Goal: Contribute content: Add original content to the website for others to see

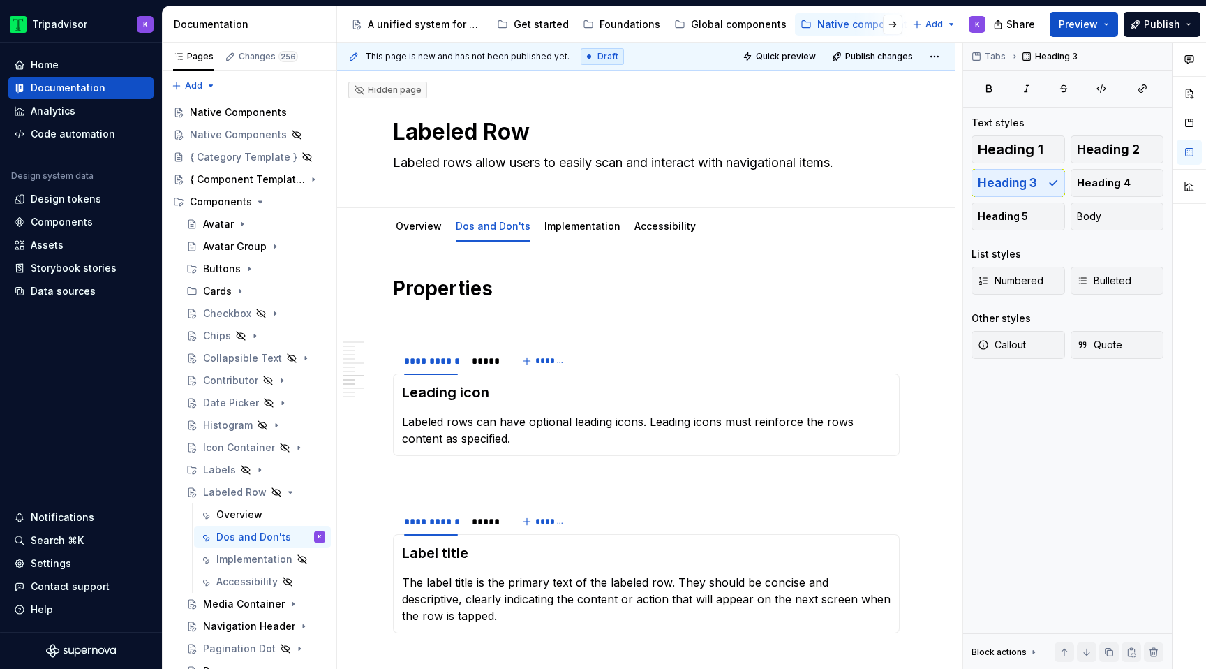
scroll to position [1442, 0]
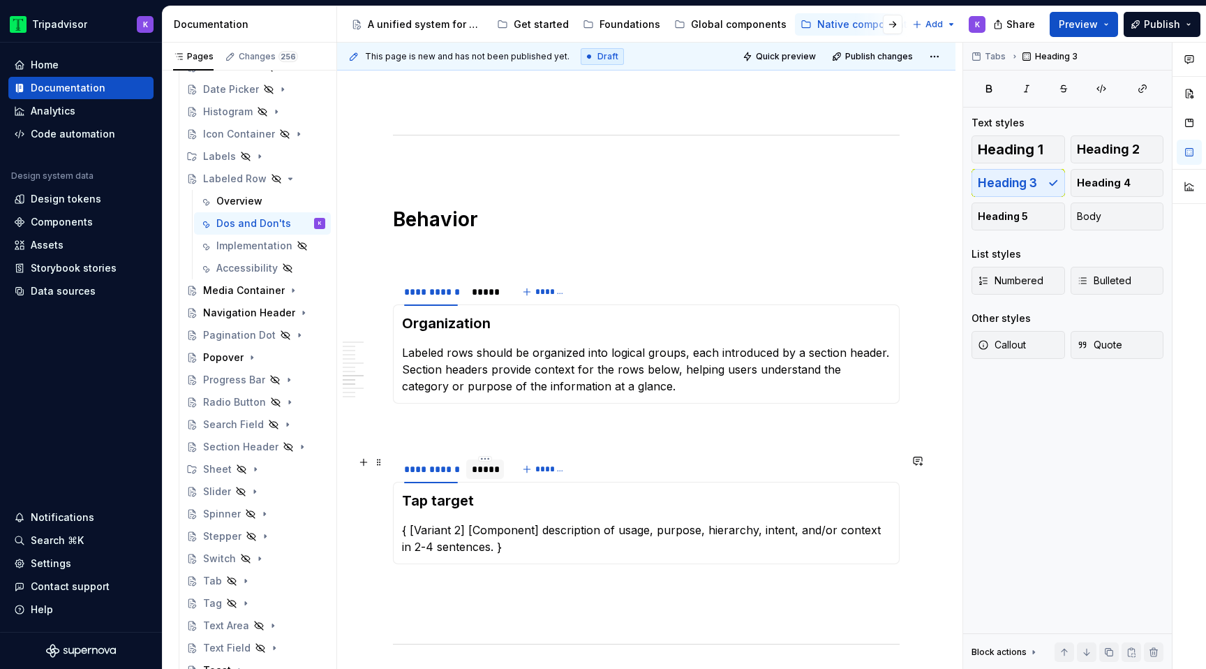
click at [487, 467] on div "*****" at bounding box center [485, 469] width 27 height 14
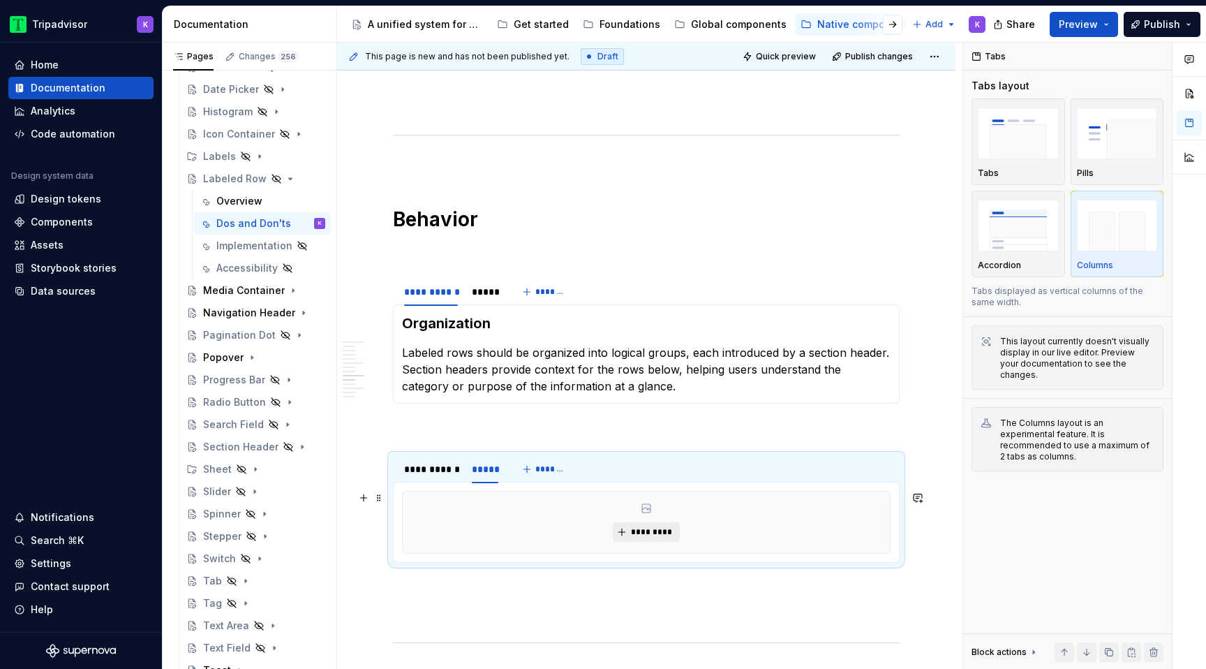
click at [632, 531] on button "*********" at bounding box center [646, 532] width 66 height 20
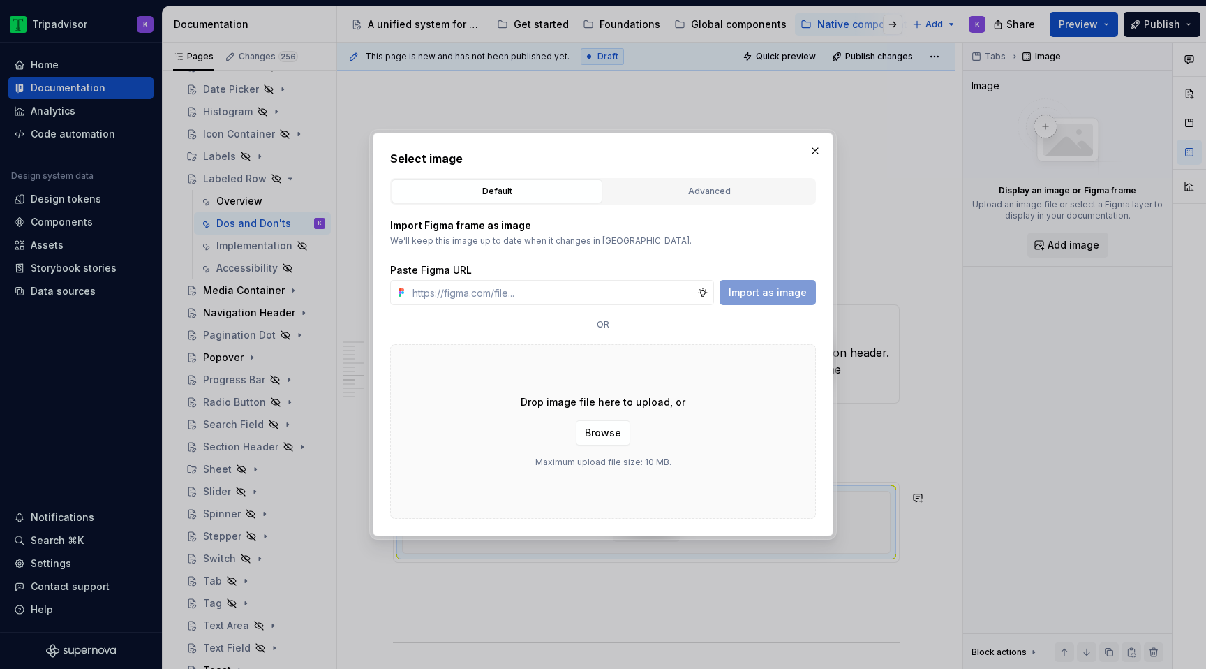
type textarea "*"
type input "[URL][DOMAIN_NAME]"
type textarea "*"
type input "[URL][DOMAIN_NAME]"
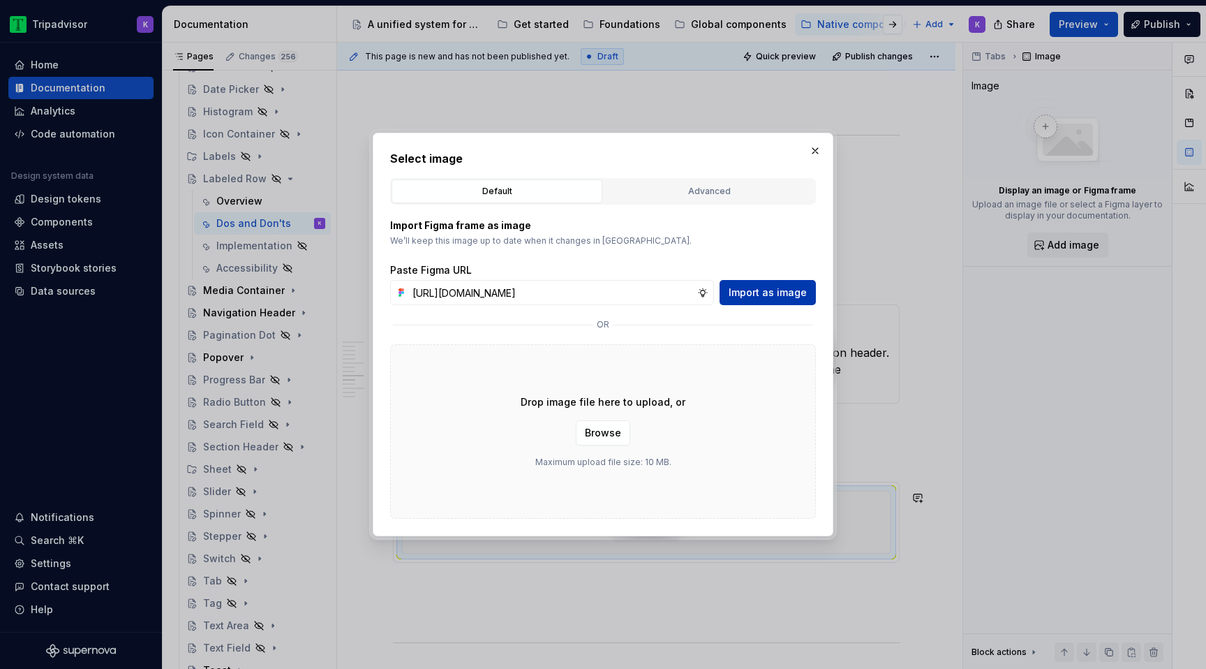
click at [774, 290] on span "Import as image" at bounding box center [768, 293] width 78 height 14
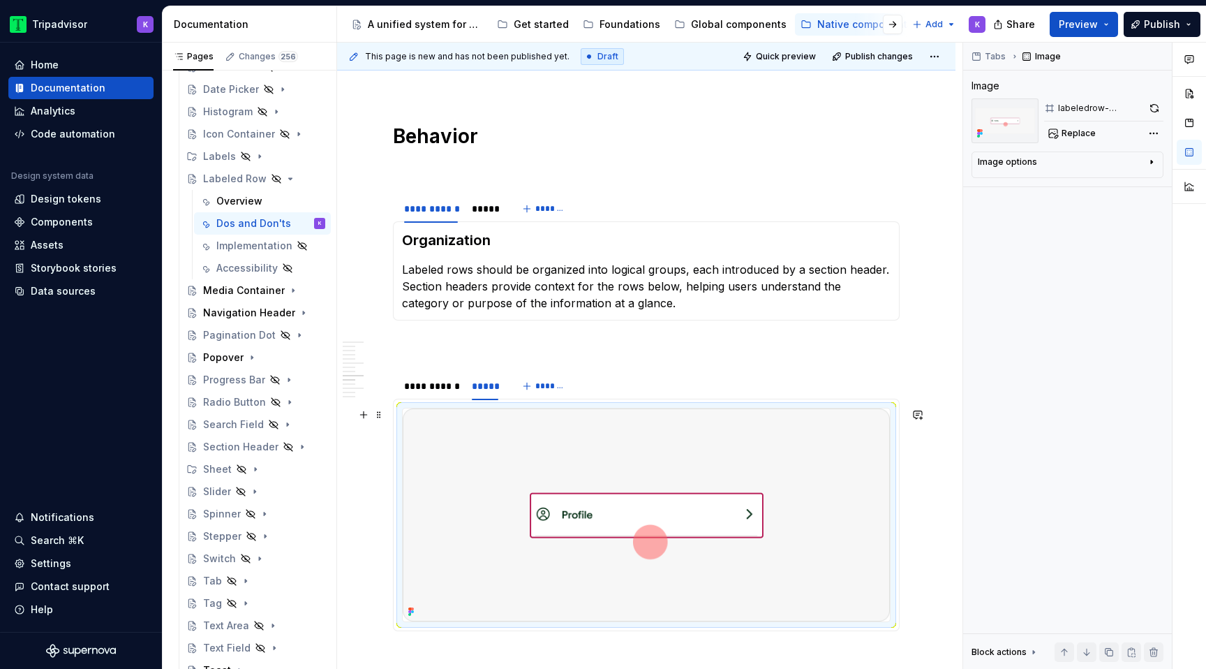
scroll to position [1530, 0]
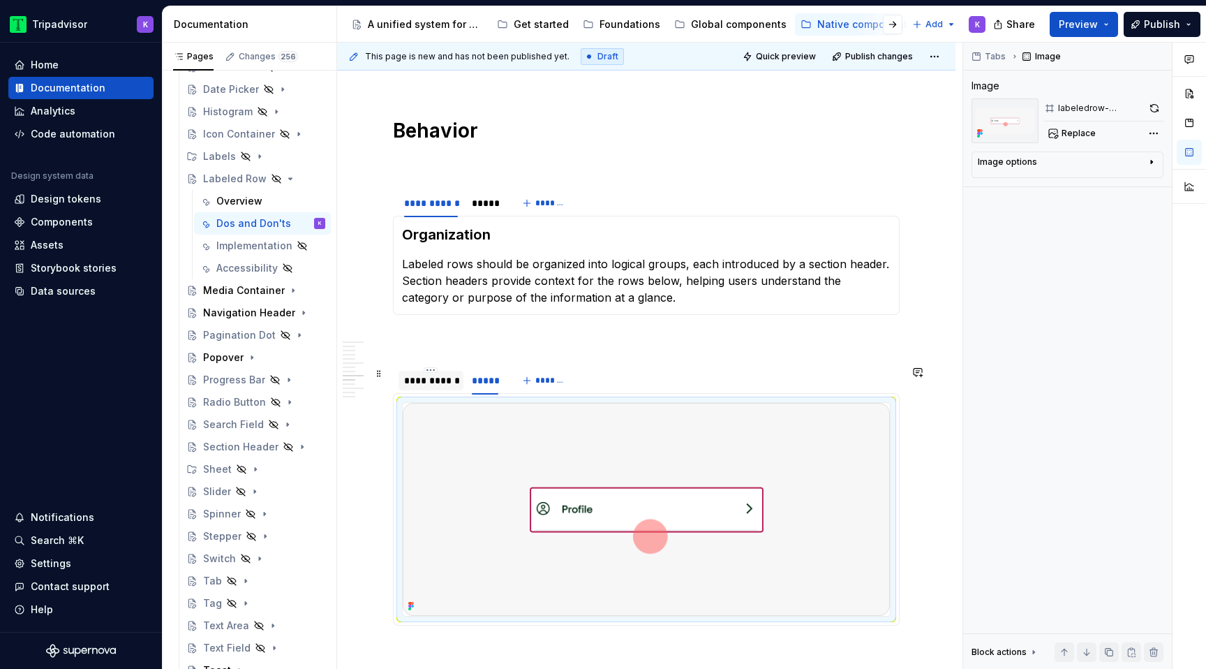
click at [447, 386] on div "**********" at bounding box center [431, 380] width 54 height 14
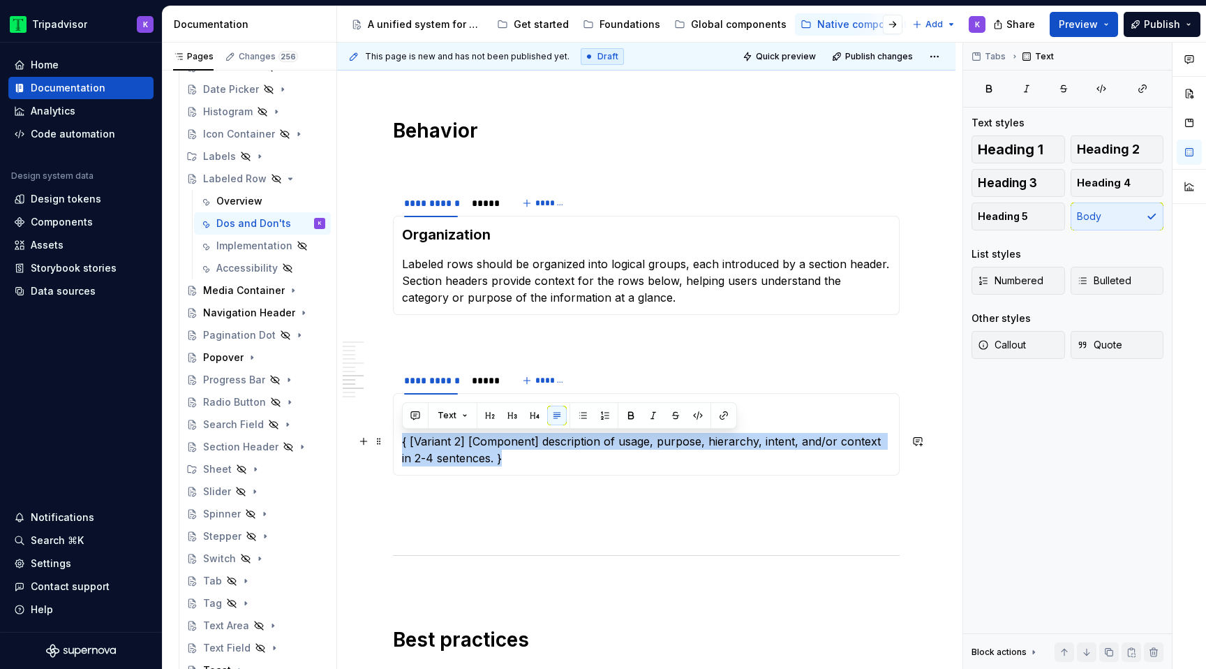
drag, startPoint x: 503, startPoint y: 464, endPoint x: 400, endPoint y: 439, distance: 105.7
click at [400, 439] on div "Tap target { [Variant 2] [Component] description of usage, purpose, hierarchy, …" at bounding box center [646, 434] width 507 height 82
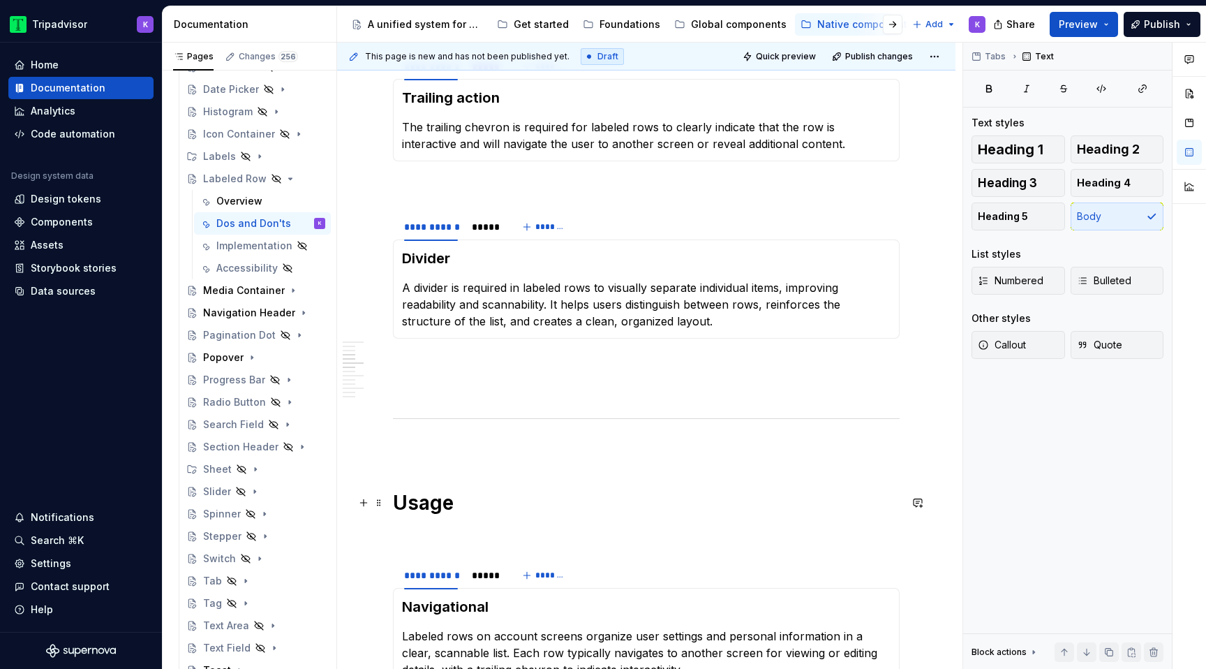
scroll to position [613, 0]
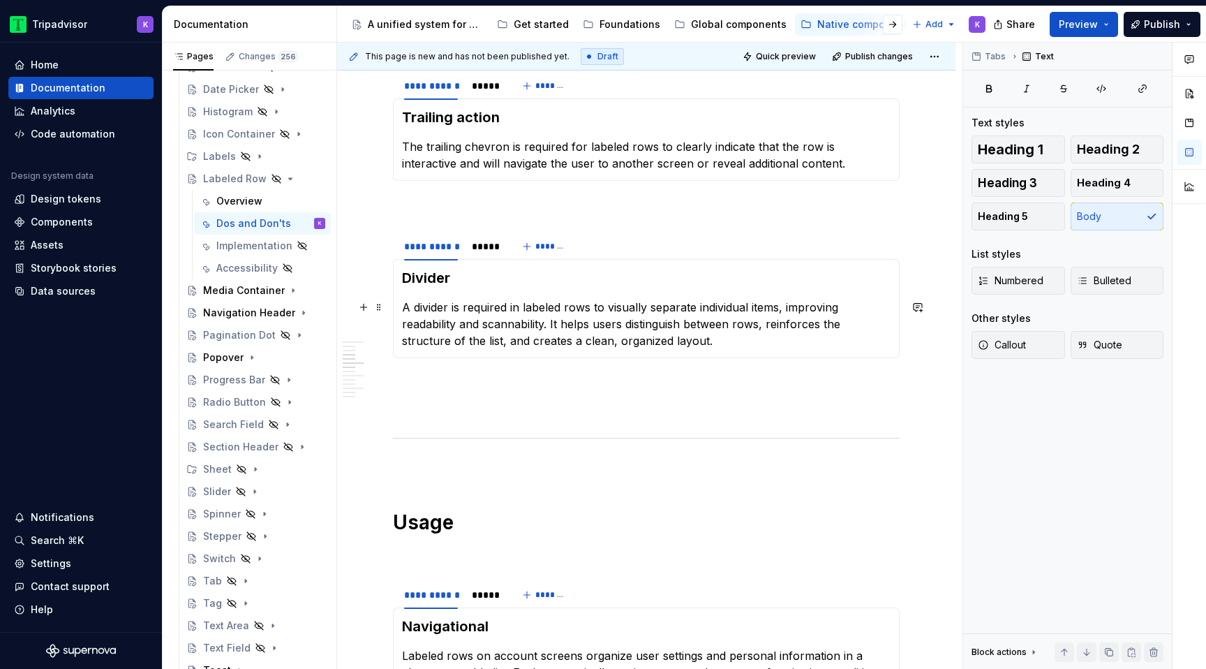
click at [517, 320] on p "A divider is required in labeled rows to visually separate individual items, im…" at bounding box center [646, 324] width 489 height 50
drag, startPoint x: 547, startPoint y: 321, endPoint x: 486, endPoint y: 320, distance: 60.8
click at [486, 320] on p "A divider is required in labeled rows to visually separate individual items, im…" at bounding box center [646, 324] width 489 height 50
copy p "scannability"
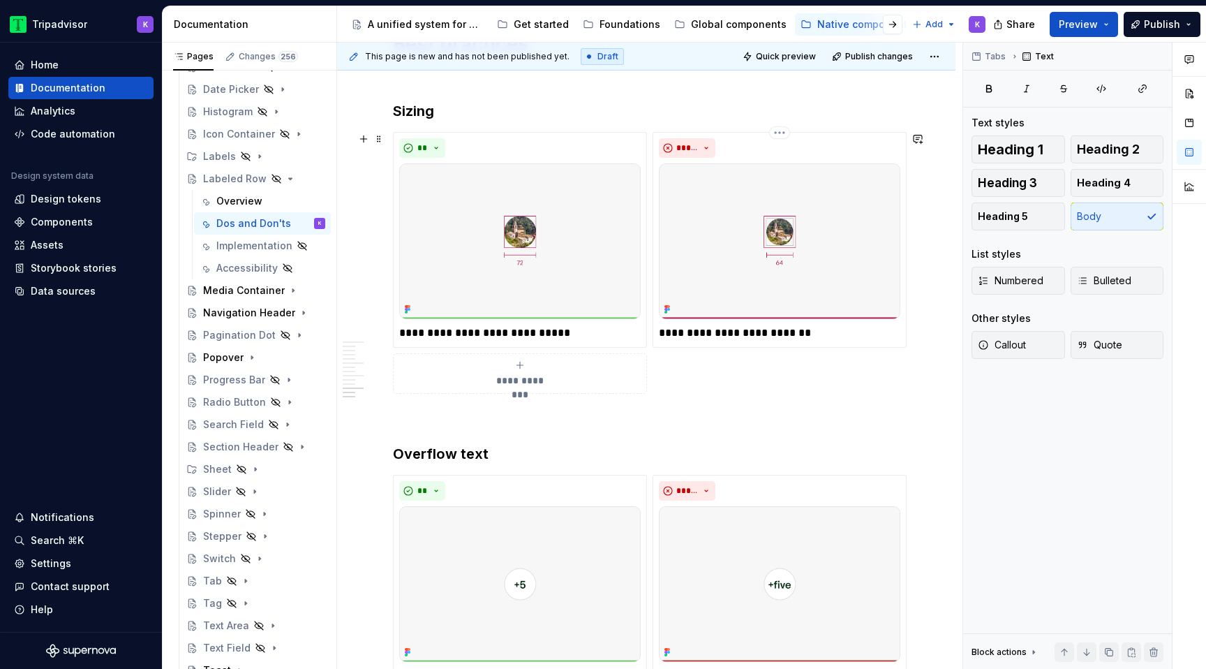
scroll to position [2110, 0]
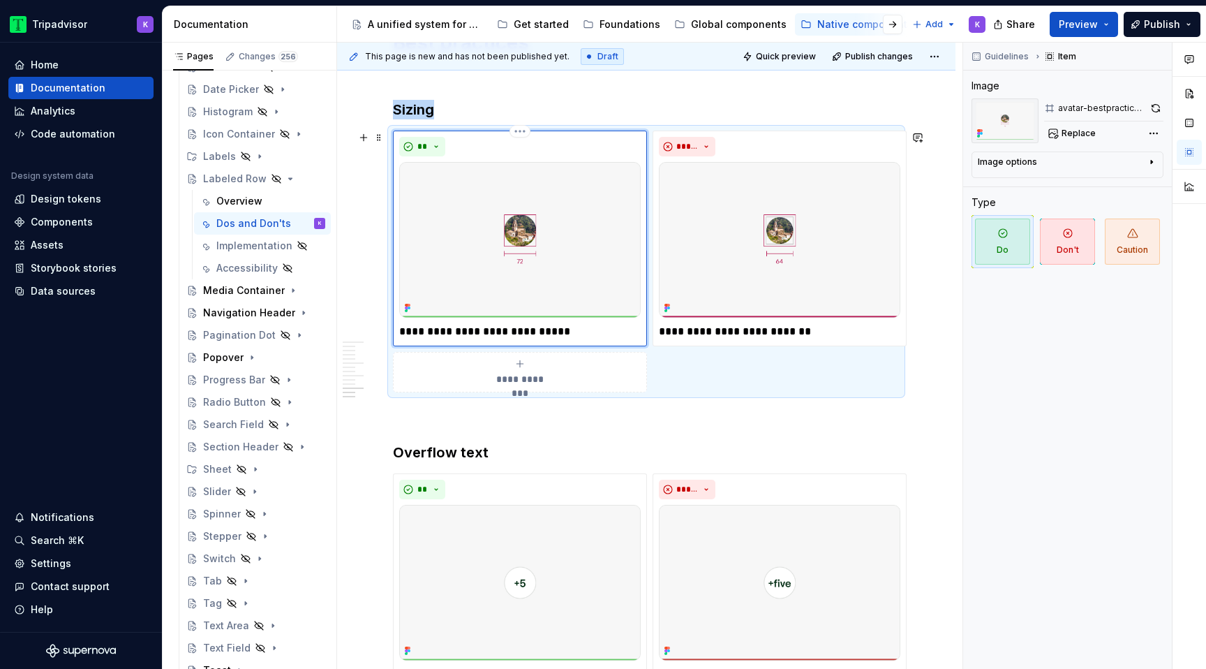
click at [529, 294] on img at bounding box center [520, 240] width 242 height 156
click at [1060, 140] on button "Replace" at bounding box center [1073, 134] width 58 height 20
type textarea "*"
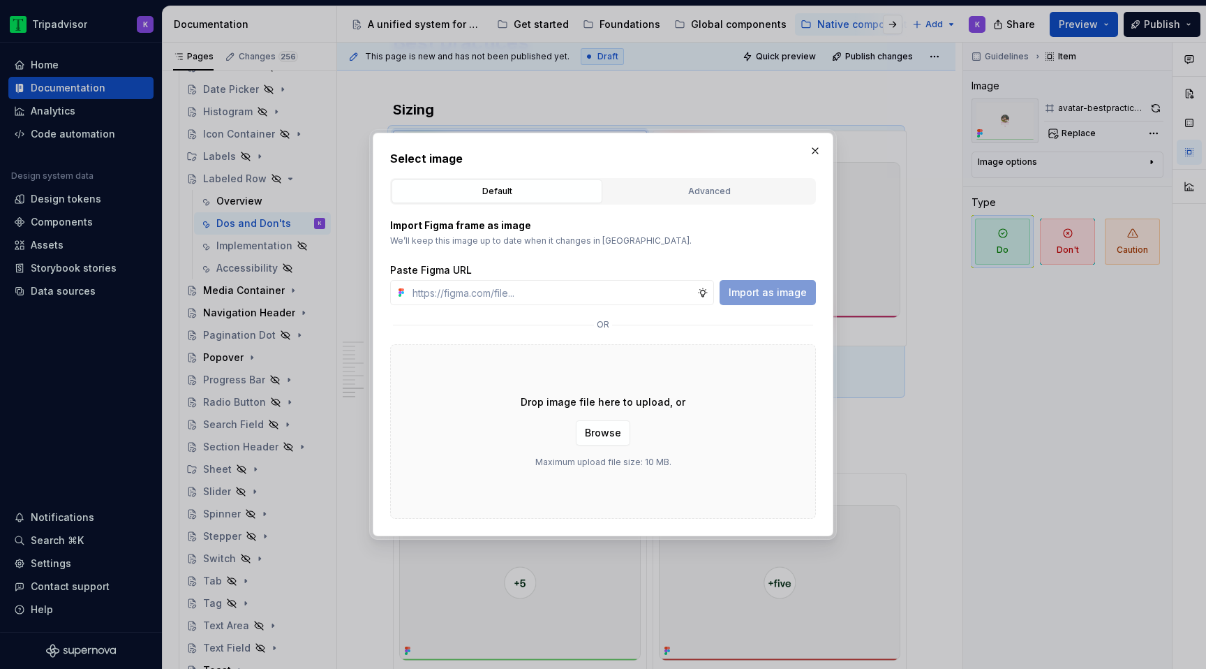
type input "[URL][DOMAIN_NAME]"
type textarea "*"
type input "[URL][DOMAIN_NAME]"
click at [791, 300] on button "Import as image" at bounding box center [768, 292] width 96 height 25
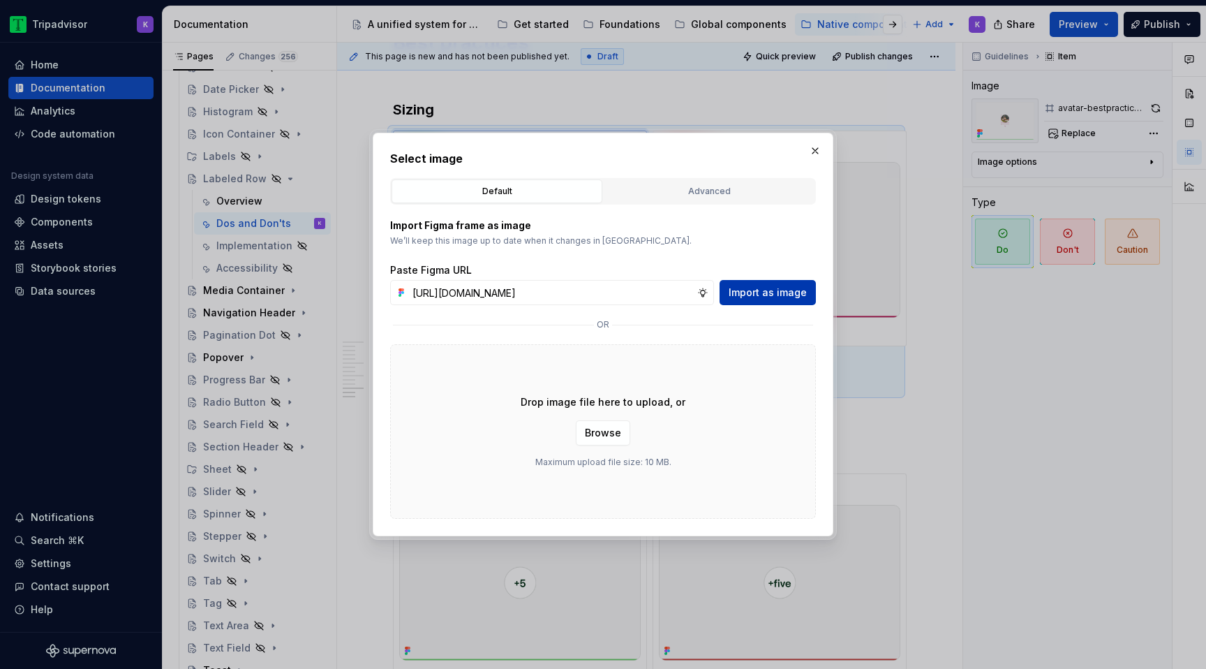
scroll to position [0, 0]
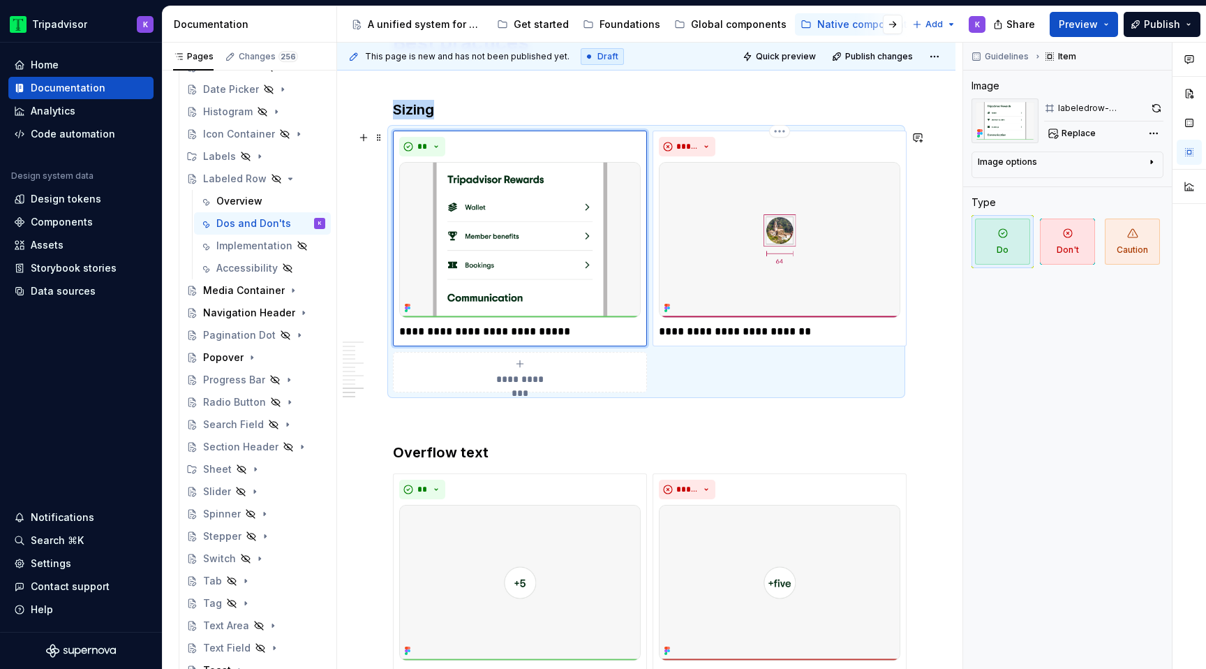
click at [715, 261] on img at bounding box center [780, 240] width 242 height 156
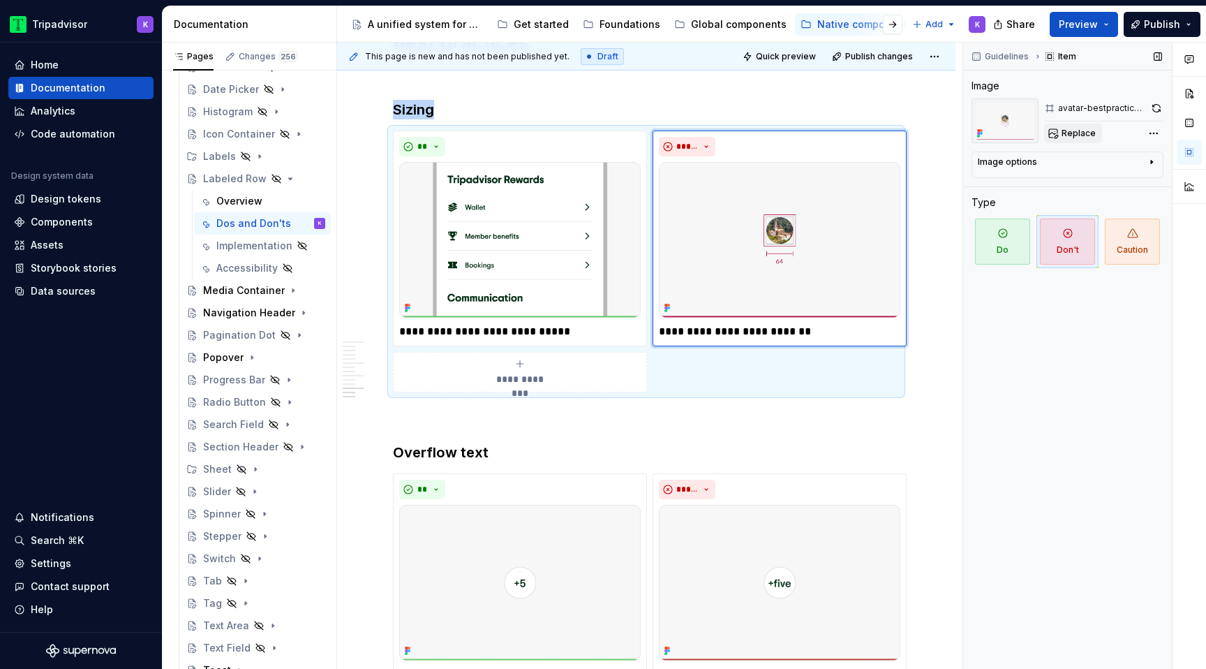
click at [1091, 133] on span "Replace" at bounding box center [1079, 133] width 34 height 11
type textarea "*"
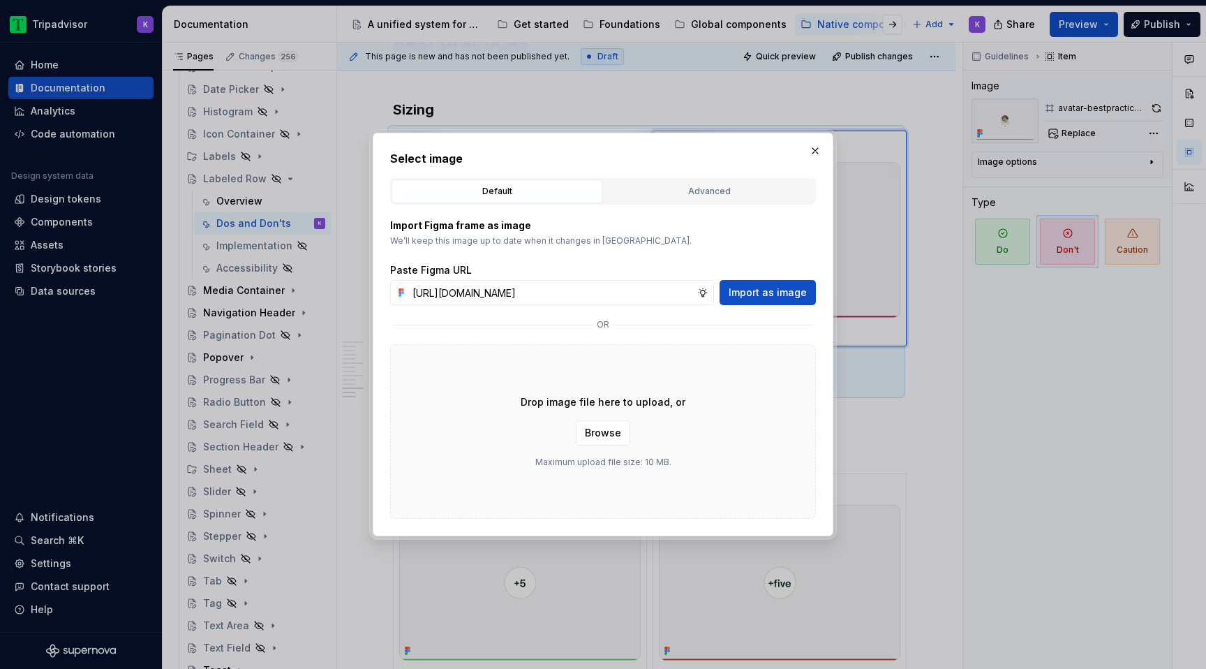
scroll to position [0, 357]
type input "[URL][DOMAIN_NAME]"
click at [787, 290] on span "Import as image" at bounding box center [768, 293] width 78 height 14
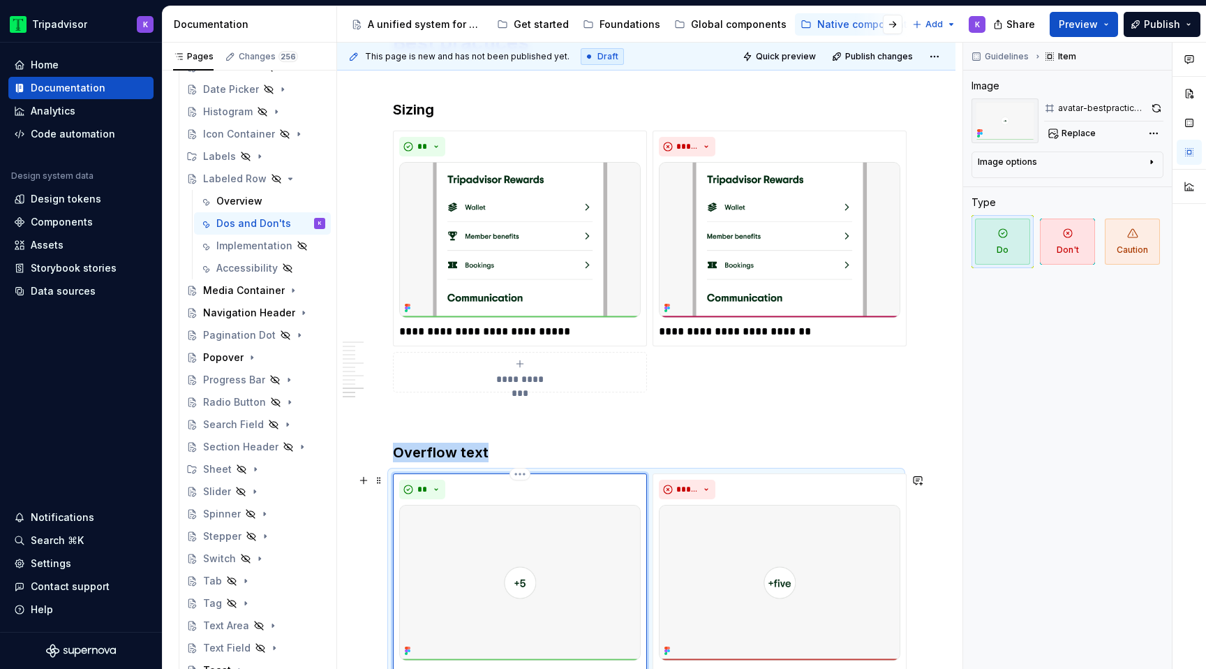
click at [517, 586] on img at bounding box center [520, 583] width 242 height 156
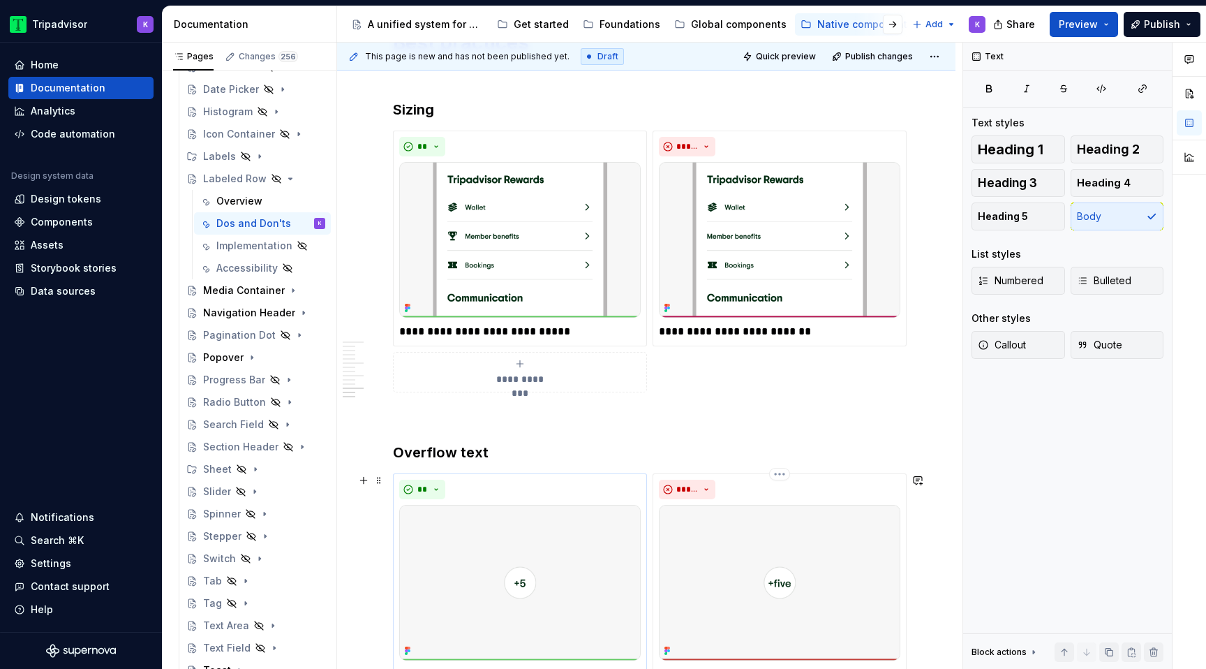
scroll to position [2228, 0]
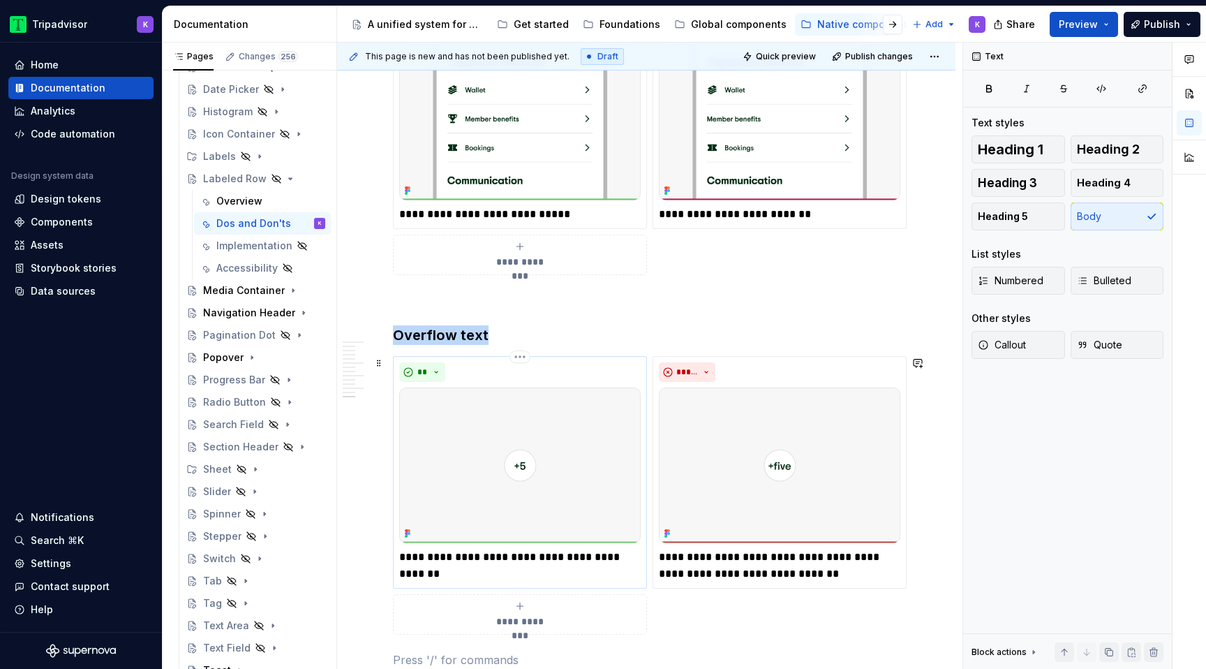
click at [595, 449] on img at bounding box center [520, 465] width 242 height 156
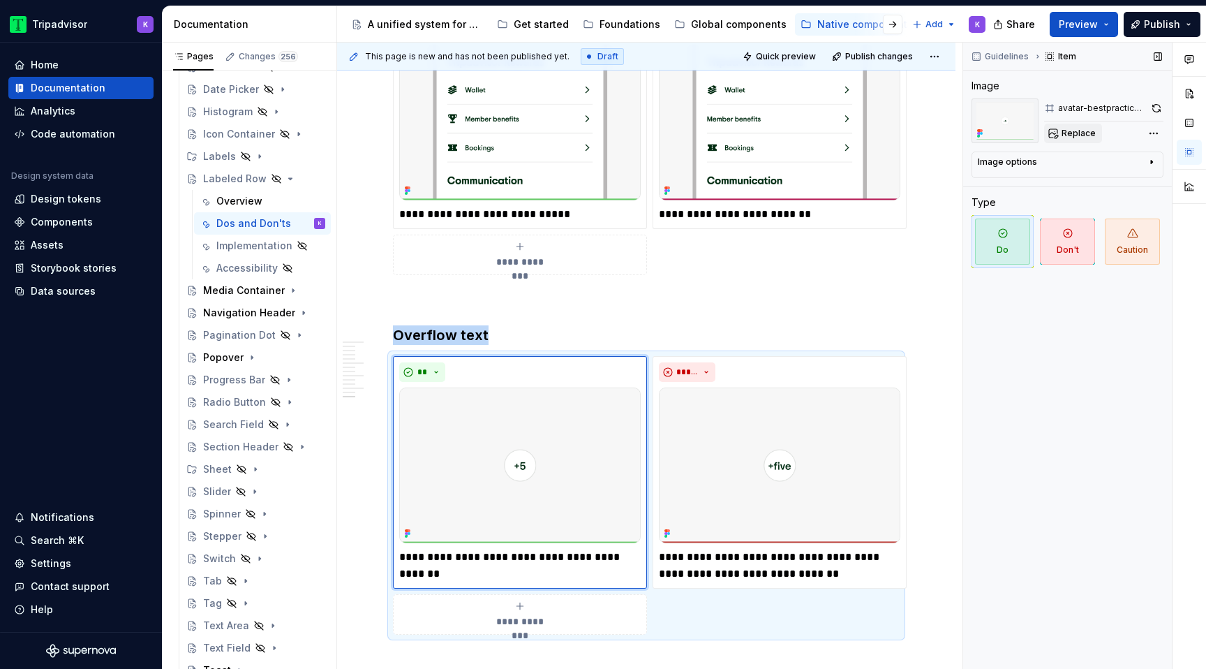
click at [1080, 134] on span "Replace" at bounding box center [1079, 133] width 34 height 11
type textarea "*"
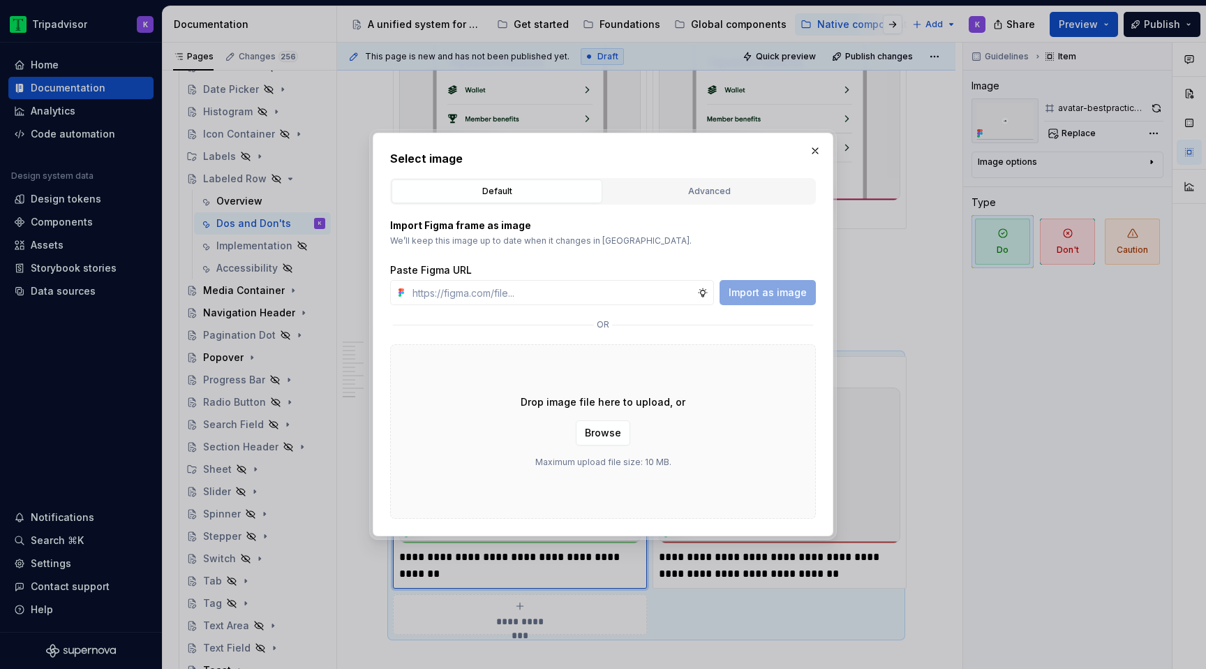
type input "[URL][DOMAIN_NAME]"
type textarea "*"
type input "[URL][DOMAIN_NAME]"
click at [754, 293] on span "Import as image" at bounding box center [768, 293] width 78 height 14
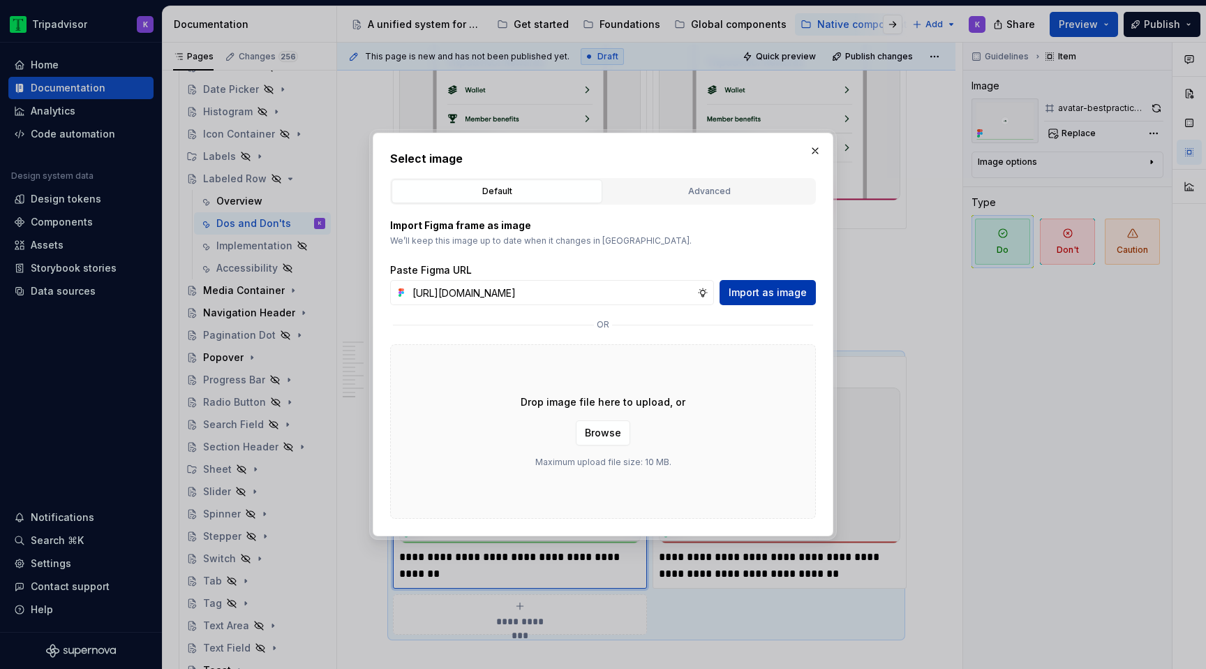
scroll to position [0, 0]
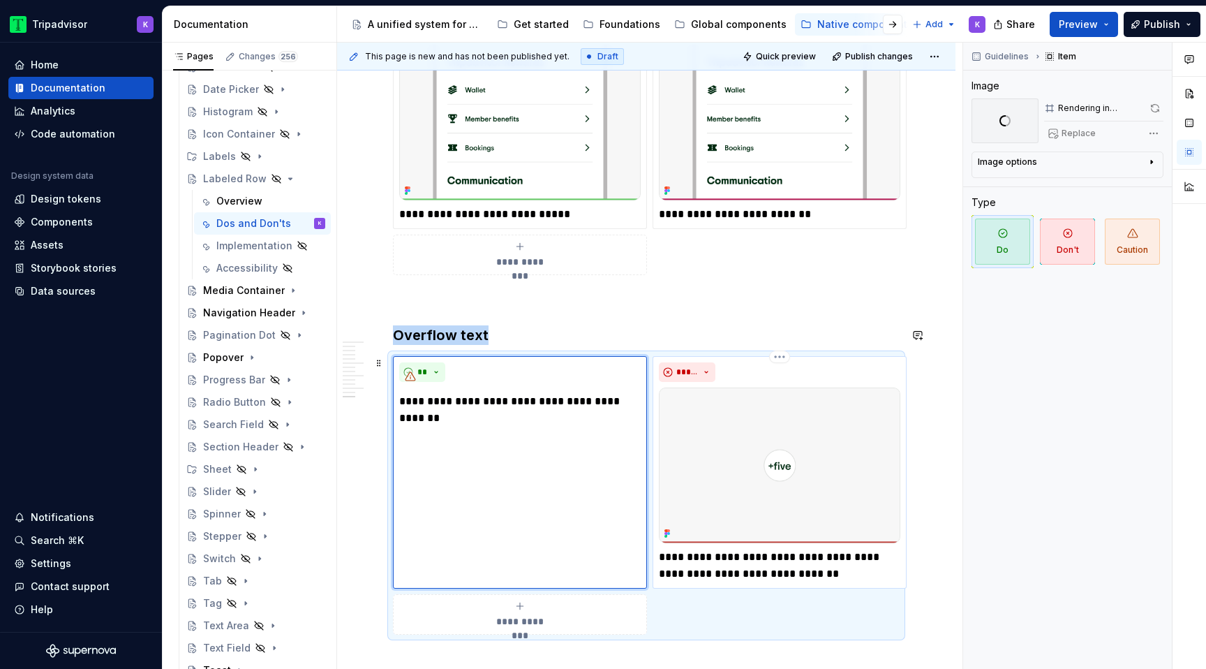
click at [796, 486] on img at bounding box center [780, 465] width 242 height 156
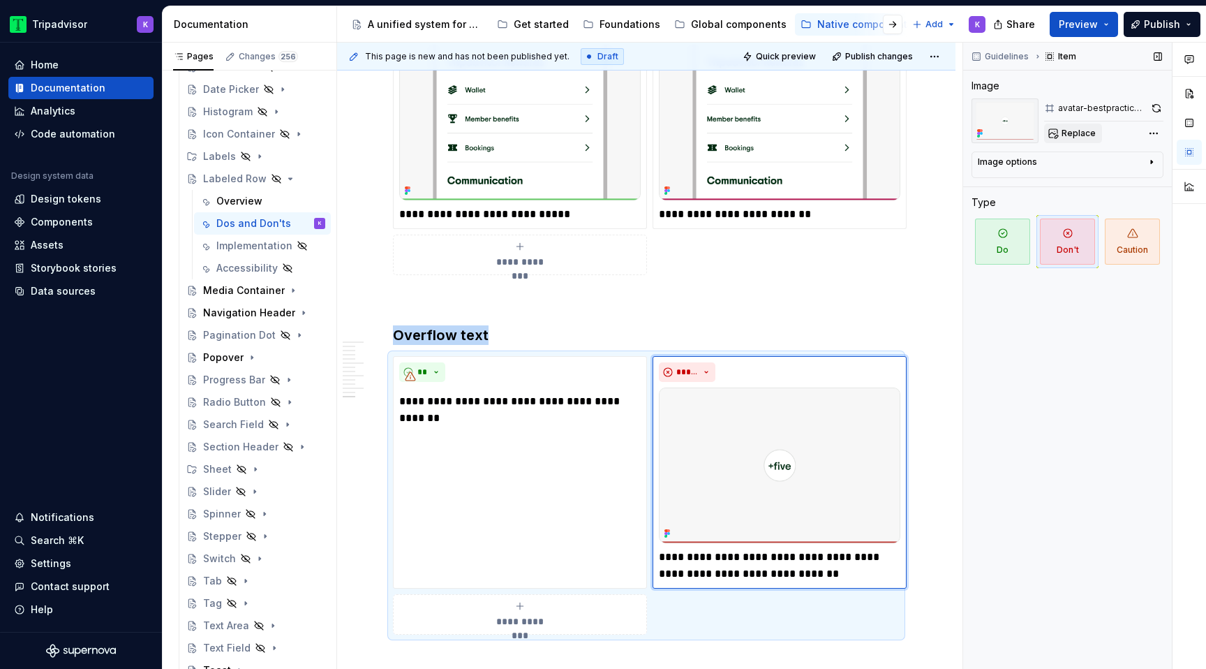
click at [1077, 129] on span "Replace" at bounding box center [1079, 133] width 34 height 11
type textarea "*"
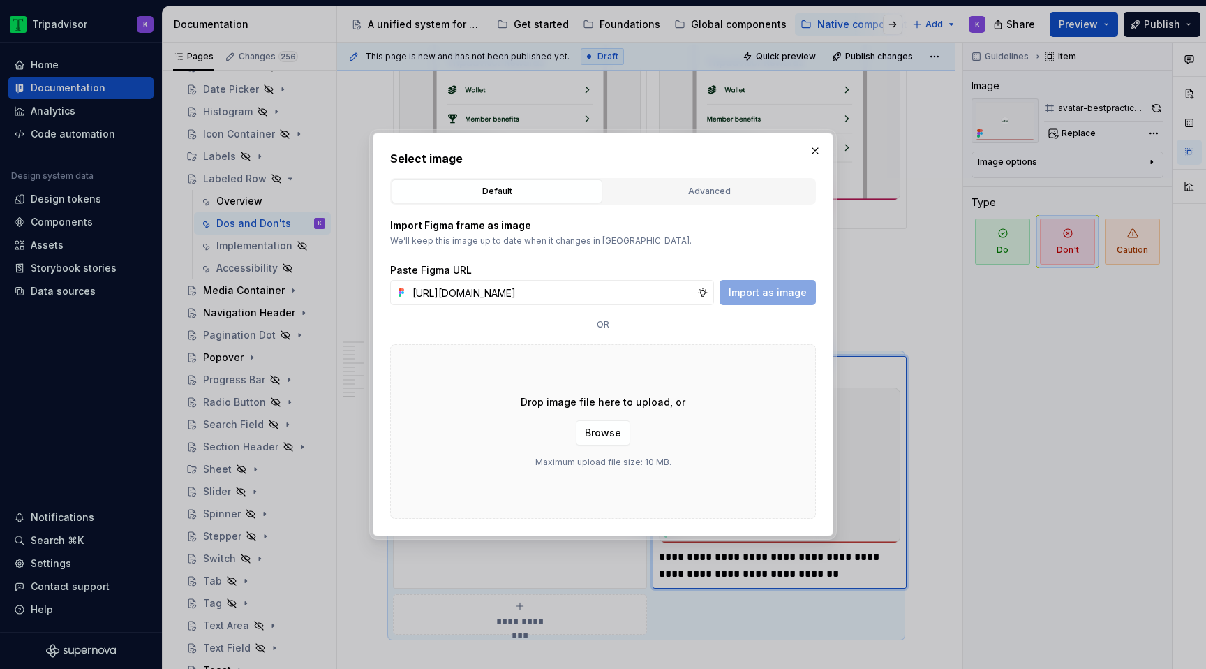
scroll to position [0, 355]
type input "[URL][DOMAIN_NAME]"
click at [768, 286] on span "Import as image" at bounding box center [768, 293] width 78 height 14
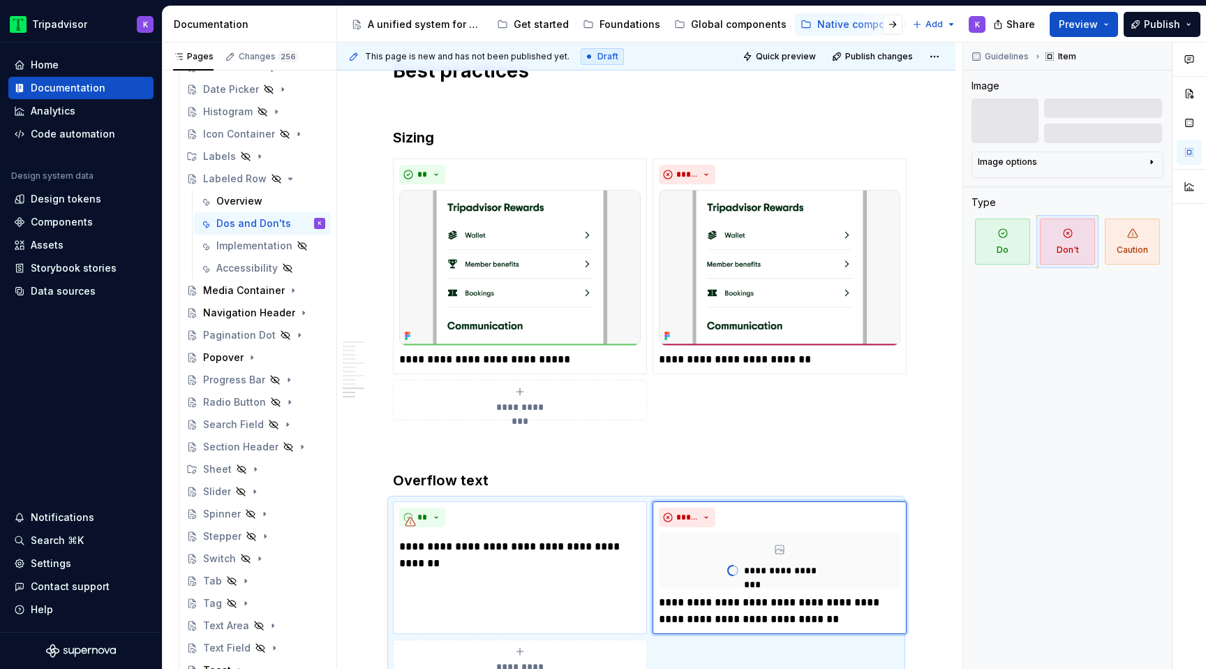
scroll to position [2080, 0]
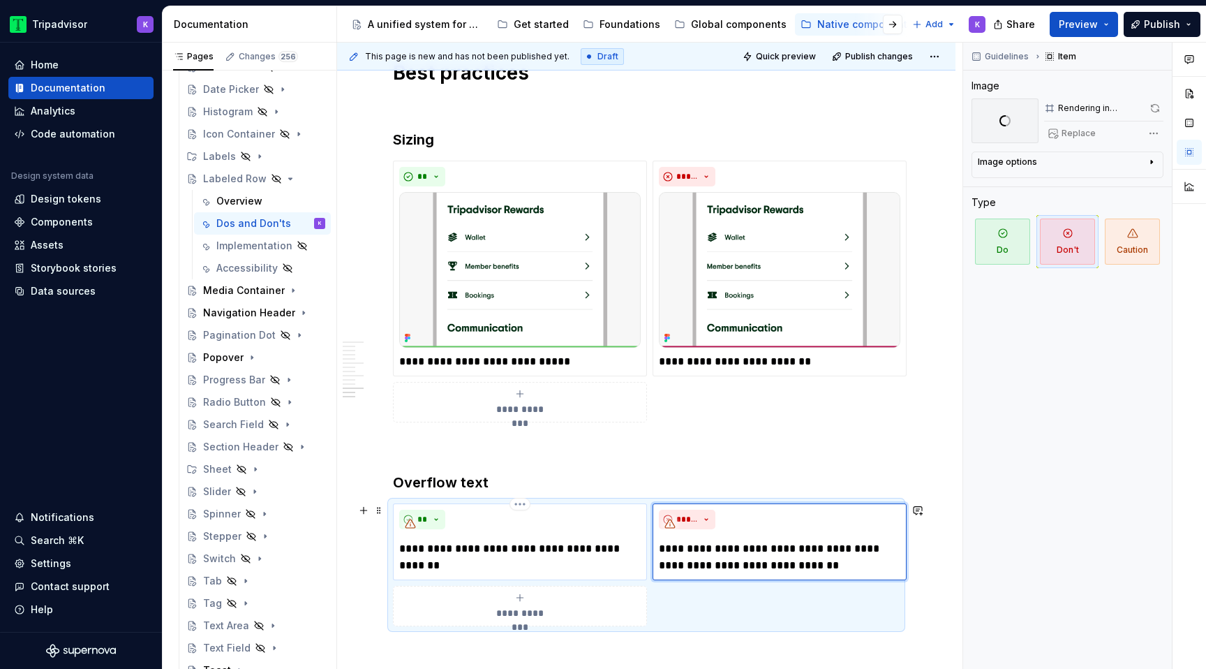
click at [483, 549] on p "**********" at bounding box center [520, 557] width 242 height 34
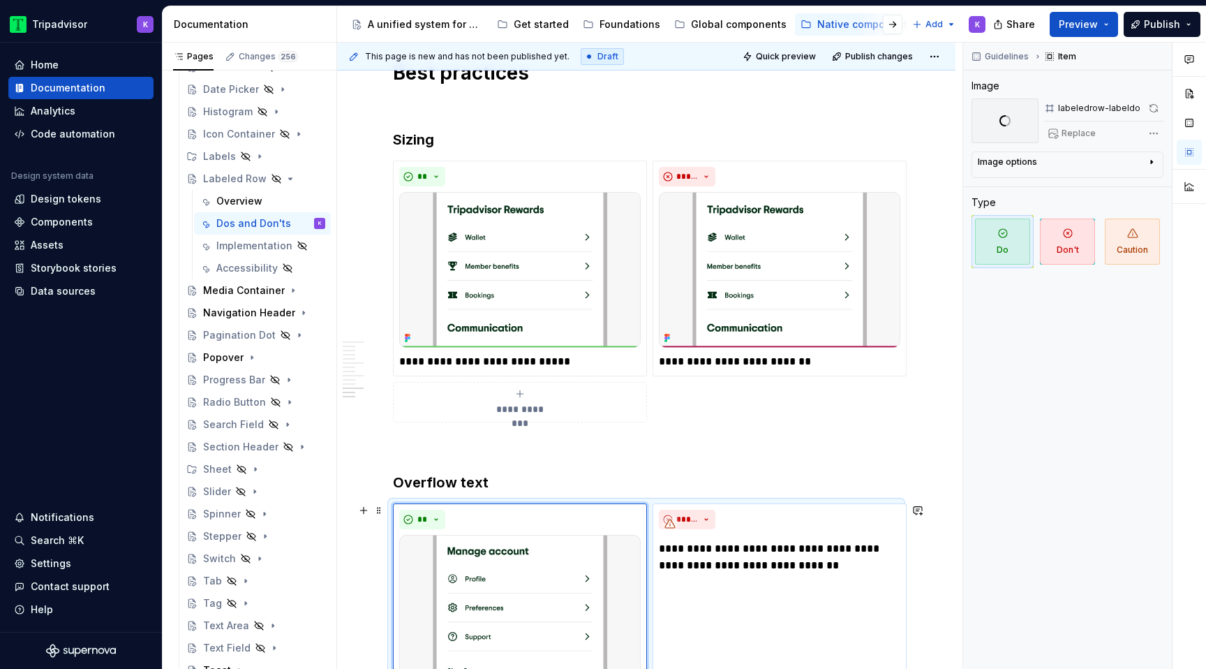
scroll to position [2236, 0]
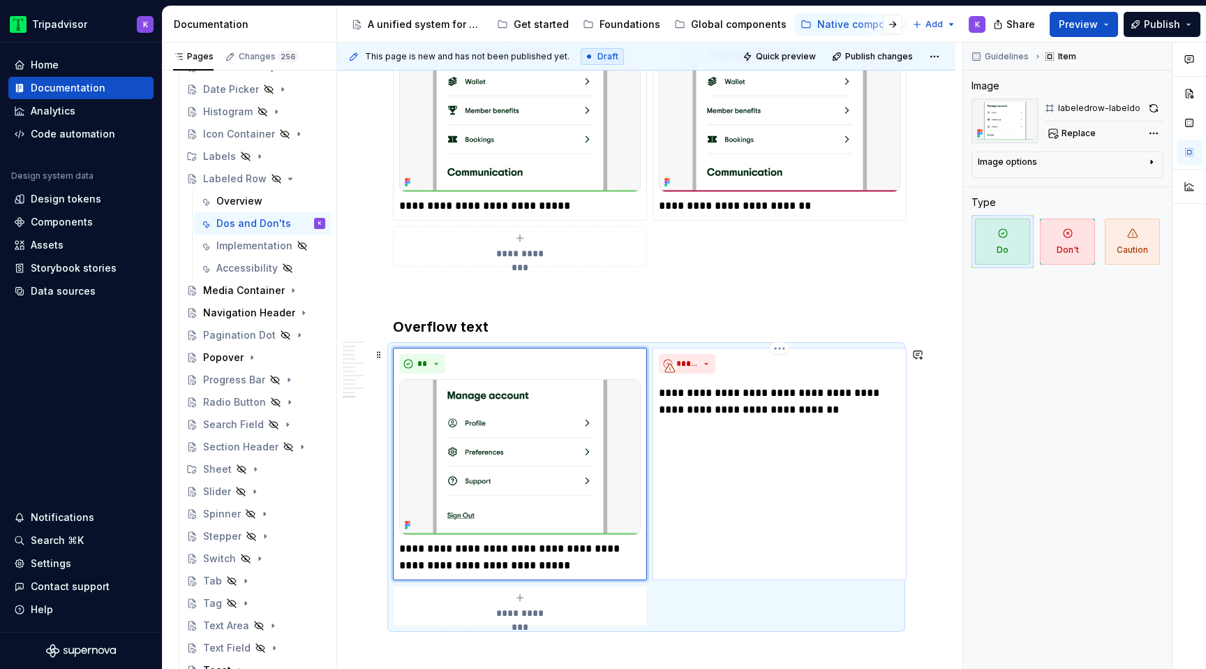
click at [753, 405] on p "**********" at bounding box center [780, 402] width 242 height 34
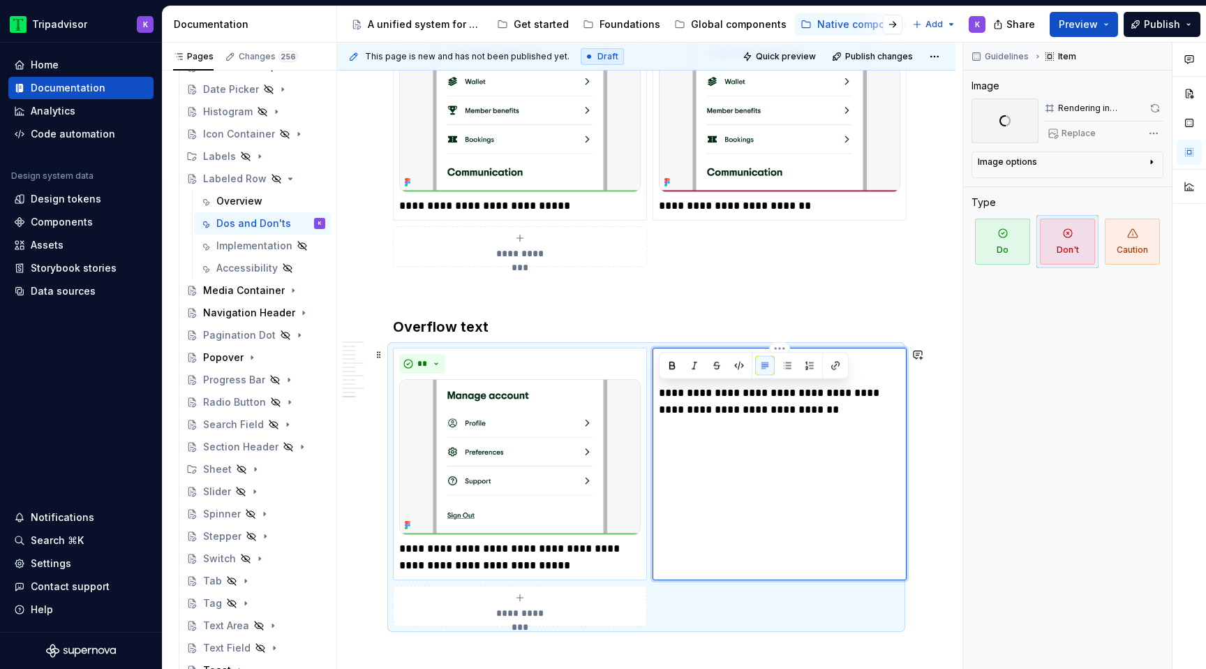
type textarea "*"
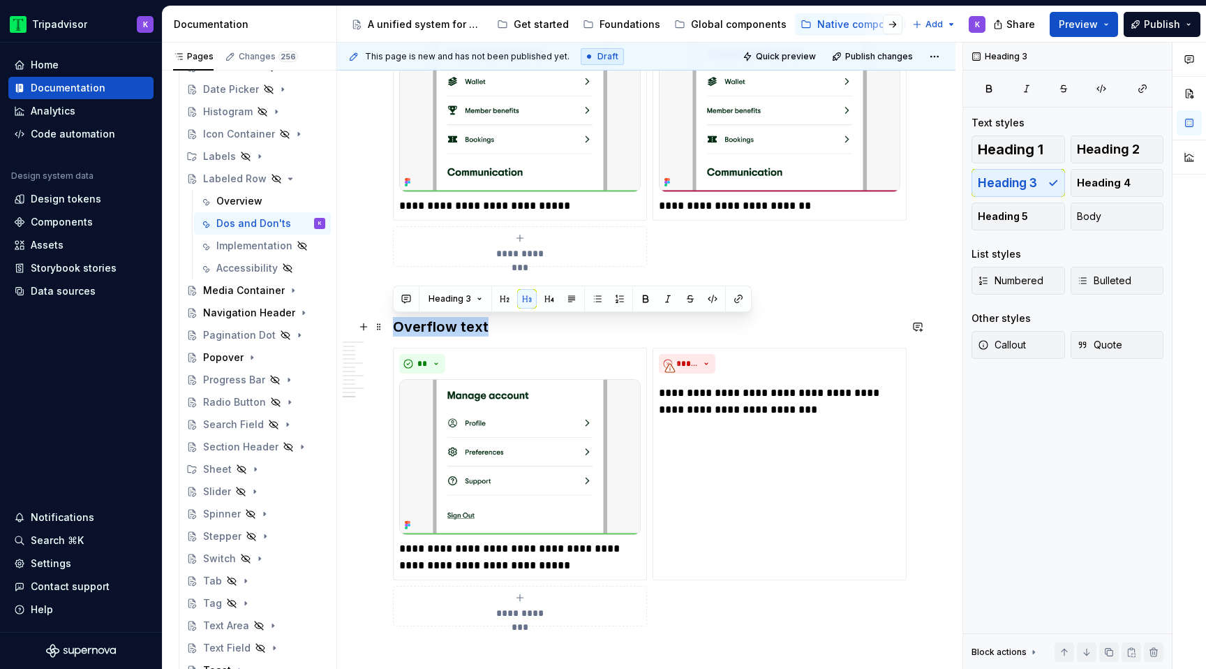
drag, startPoint x: 501, startPoint y: 334, endPoint x: 385, endPoint y: 334, distance: 115.9
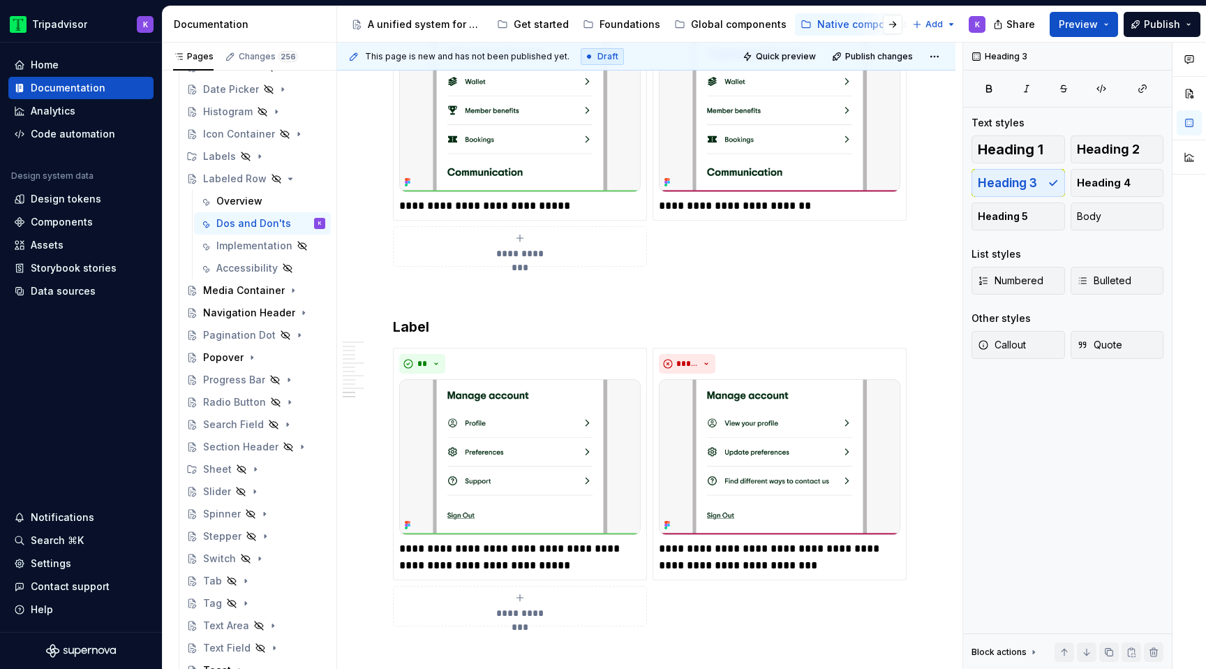
scroll to position [2050, 0]
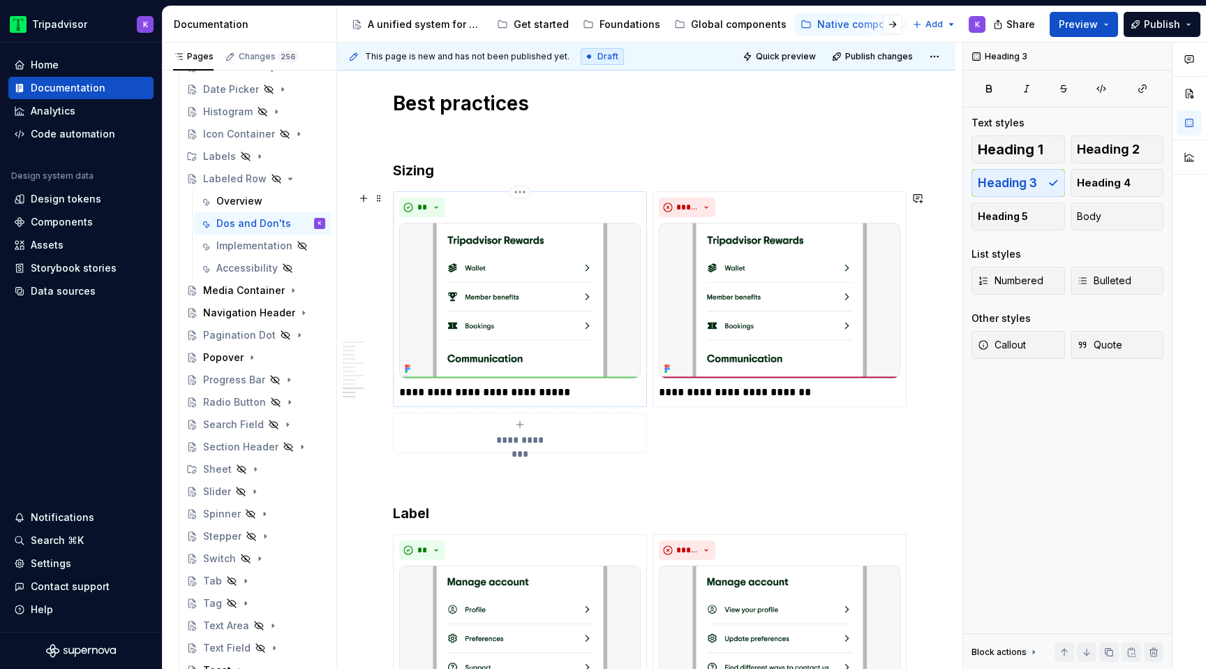
click at [494, 390] on p "**********" at bounding box center [520, 392] width 242 height 17
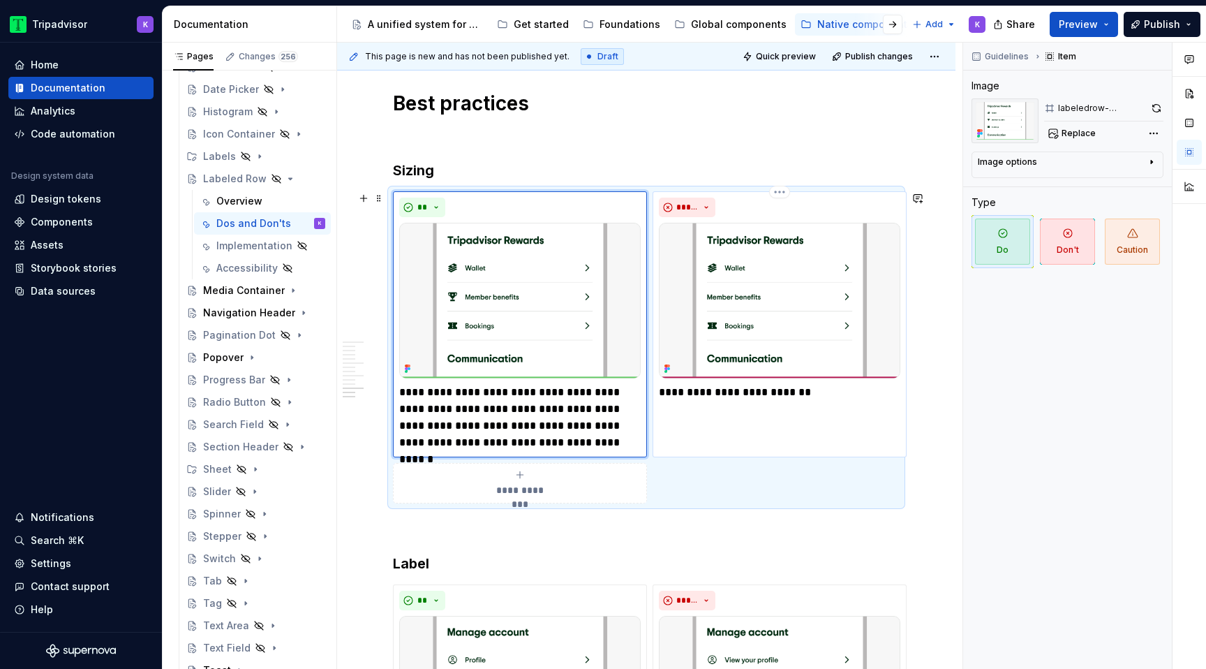
click at [730, 399] on p "**********" at bounding box center [780, 392] width 242 height 17
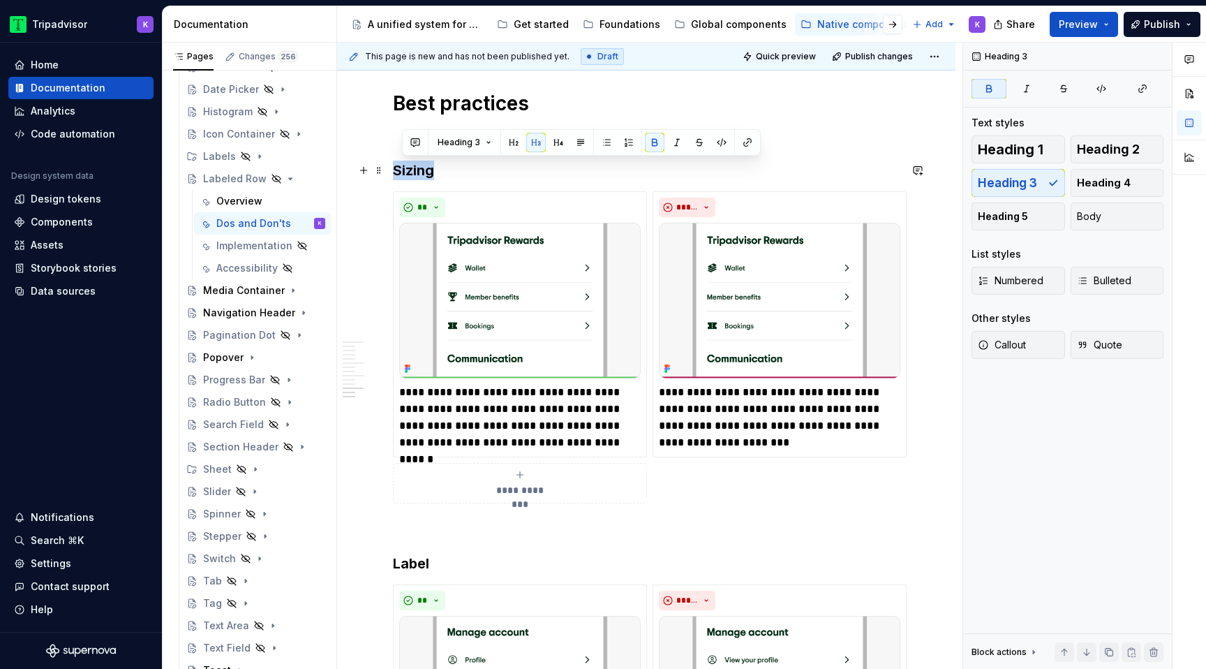
drag, startPoint x: 464, startPoint y: 168, endPoint x: 393, endPoint y: 167, distance: 70.5
click at [393, 167] on h3 "Sizing" at bounding box center [646, 171] width 507 height 20
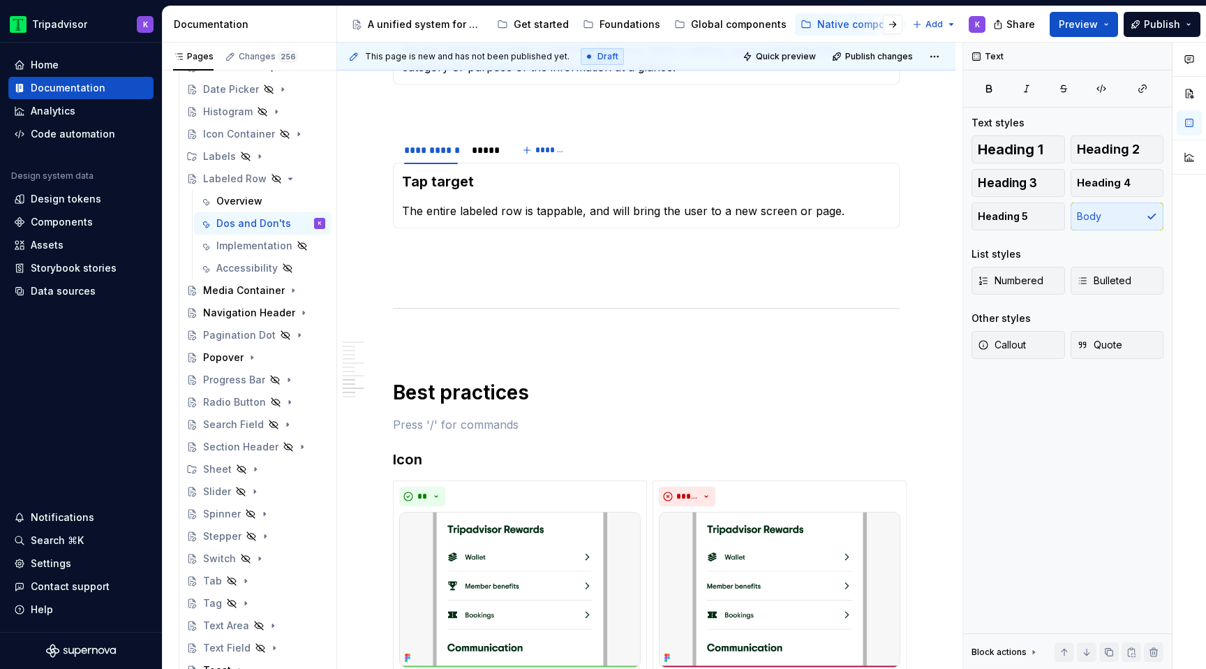
scroll to position [1664, 0]
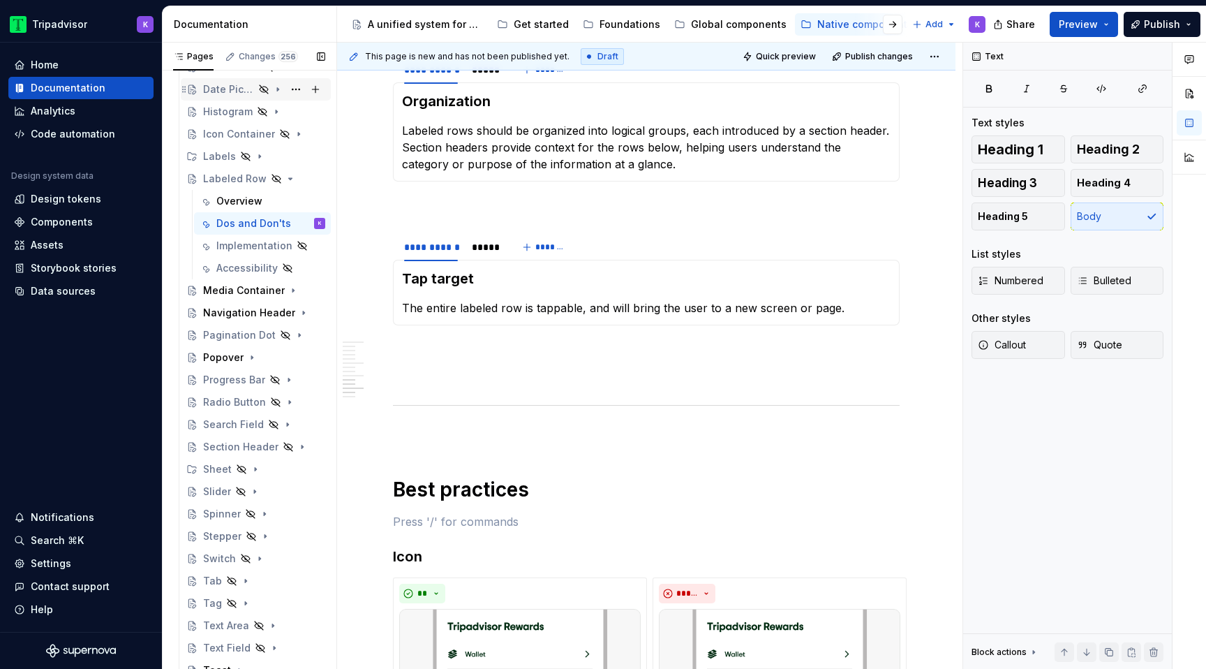
click at [285, 179] on icon "Page tree" at bounding box center [290, 178] width 11 height 11
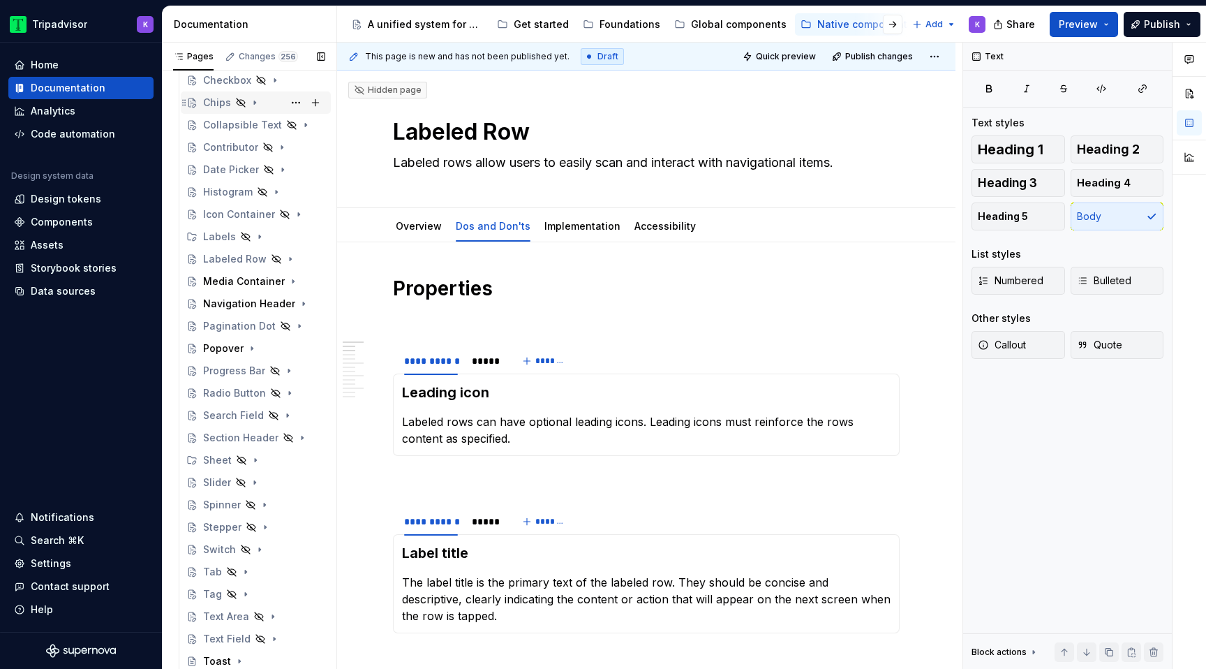
scroll to position [0, 0]
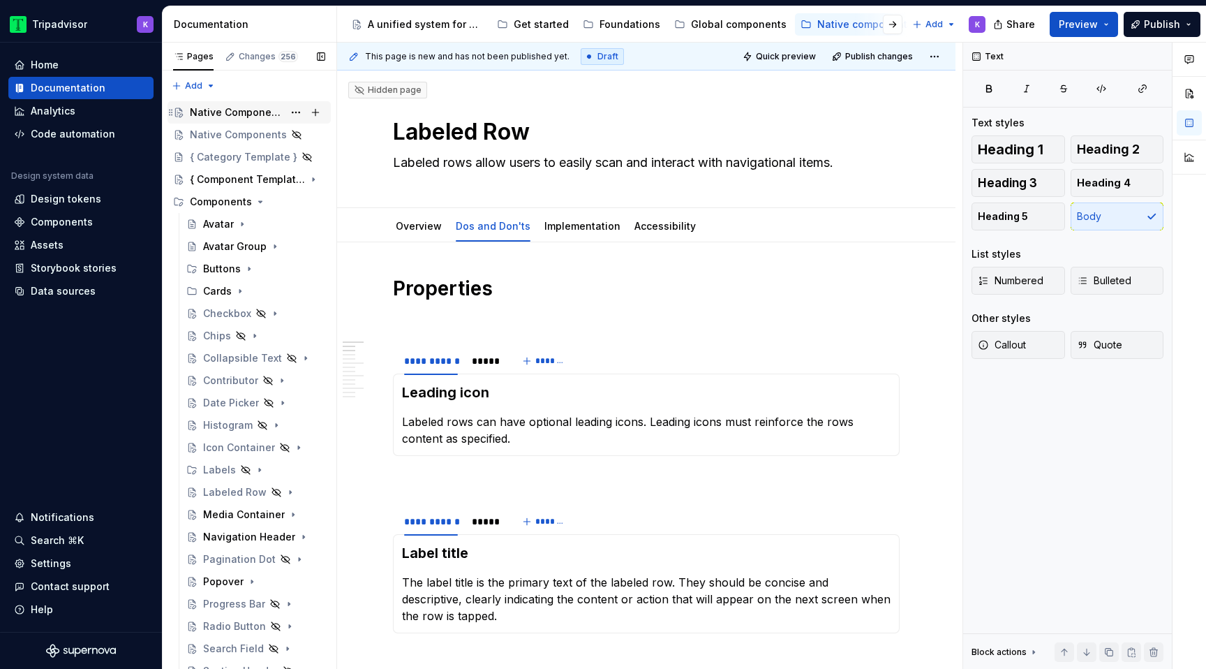
click at [239, 107] on div "Native Components" at bounding box center [237, 112] width 94 height 14
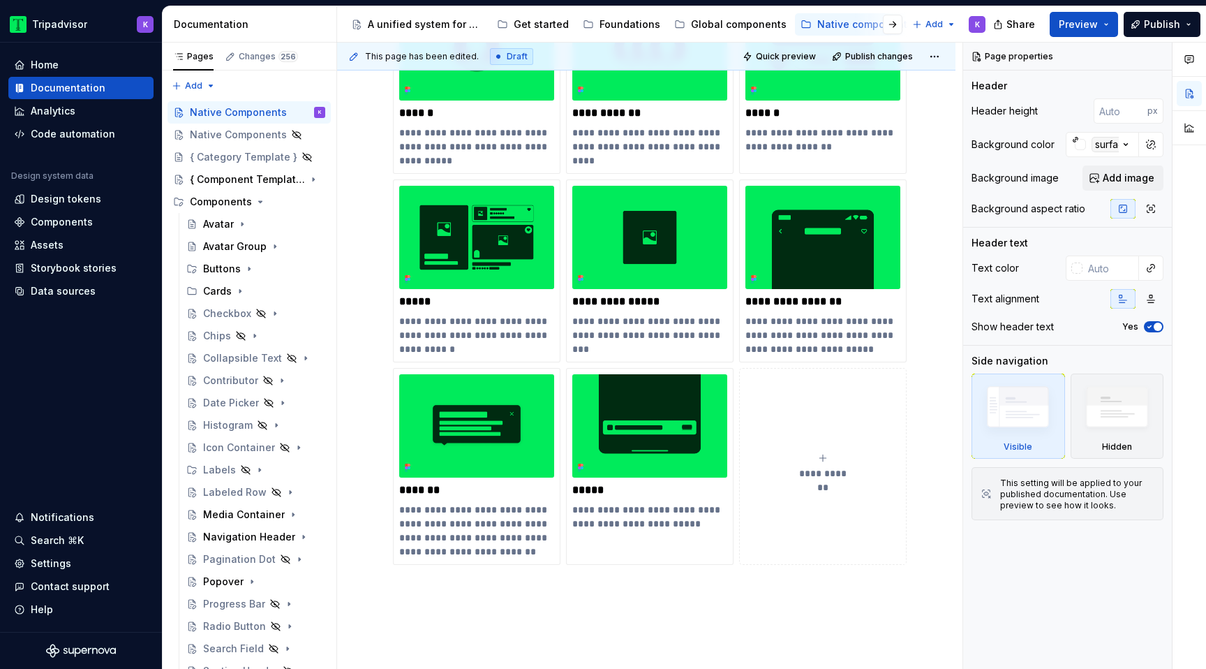
scroll to position [372, 0]
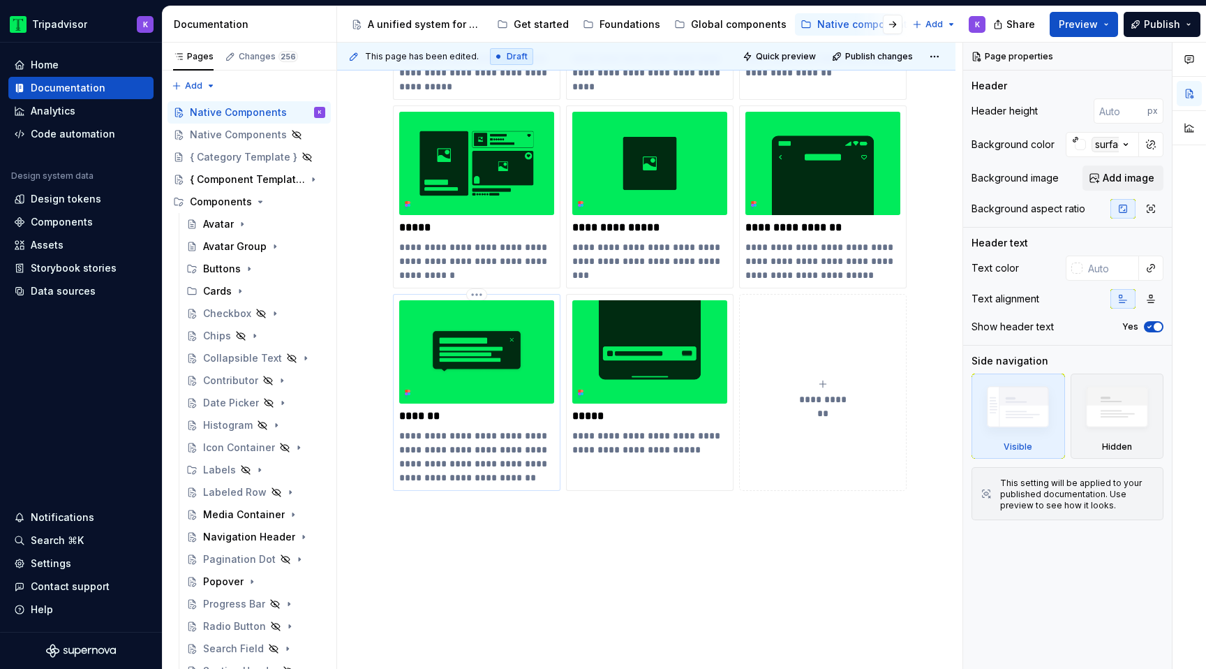
click at [533, 482] on p "**********" at bounding box center [476, 457] width 155 height 56
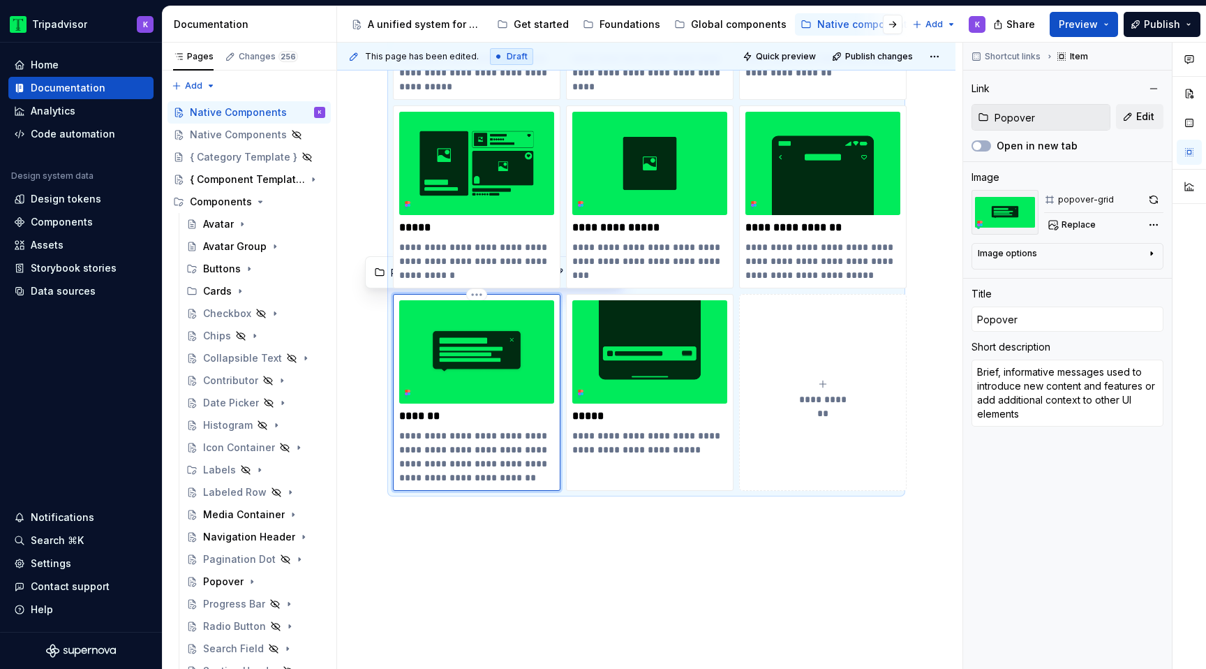
type textarea "*"
type textarea "Brief, informative messages used to introduce new content and features or add a…"
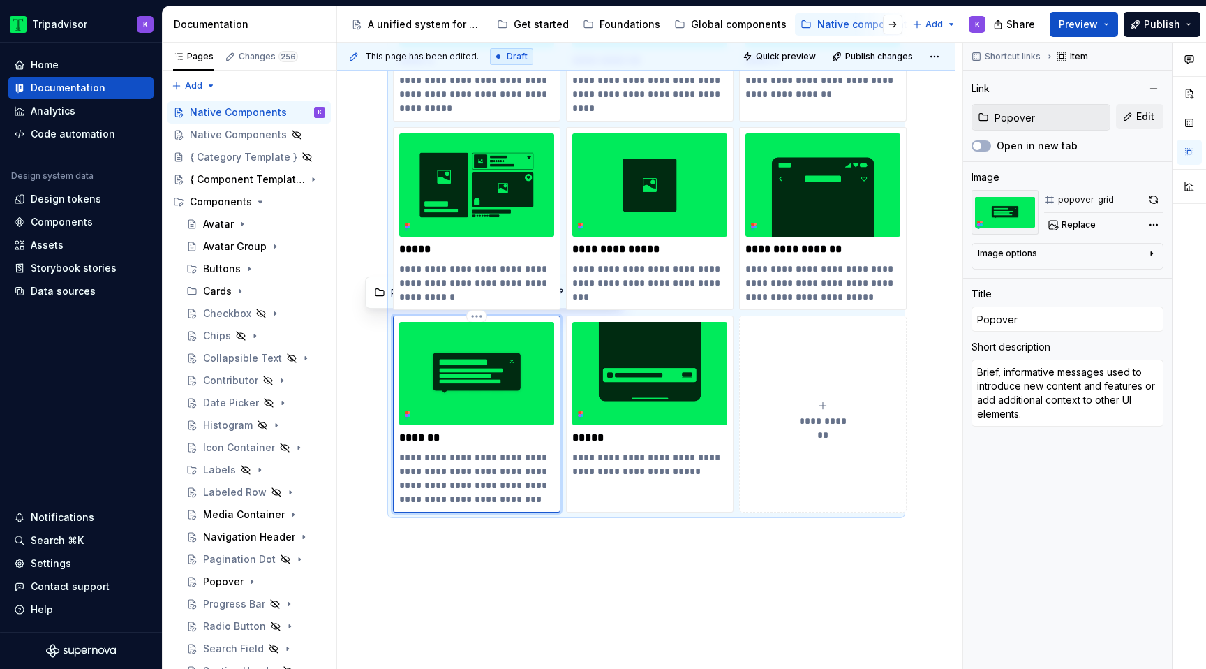
scroll to position [352, 0]
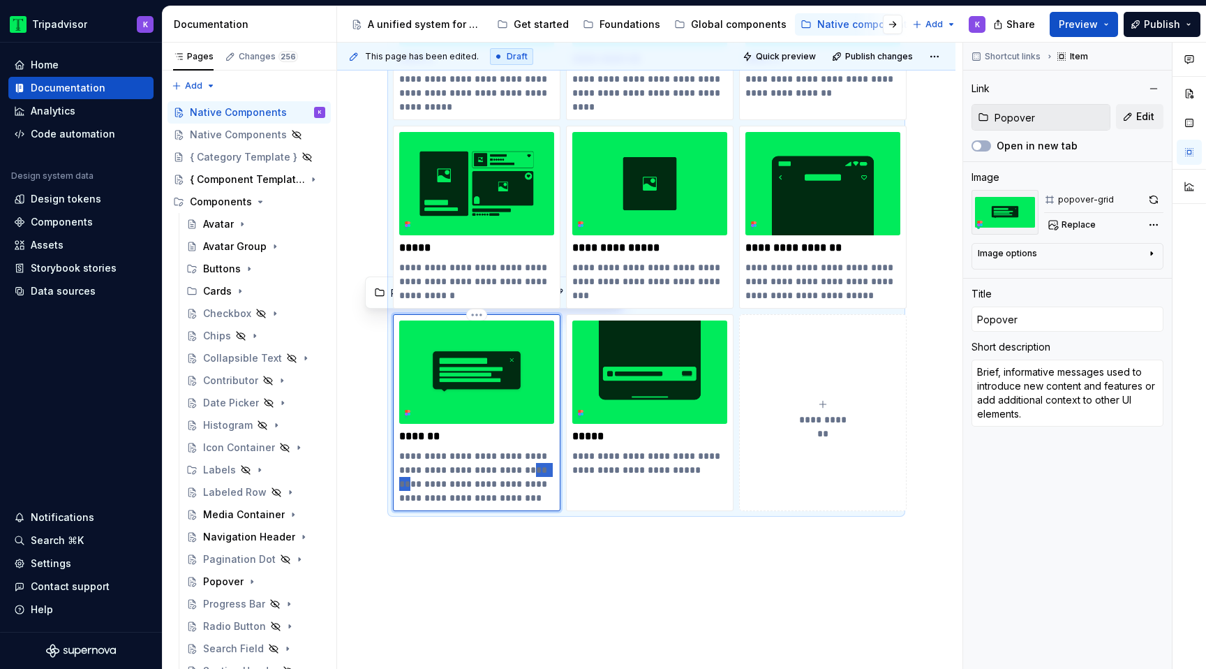
drag, startPoint x: 540, startPoint y: 468, endPoint x: 514, endPoint y: 466, distance: 25.9
click at [514, 467] on p "**********" at bounding box center [476, 477] width 155 height 56
type textarea "*"
type textarea "Brief, informative messages used to introduce new content,features or add addit…"
type textarea "*"
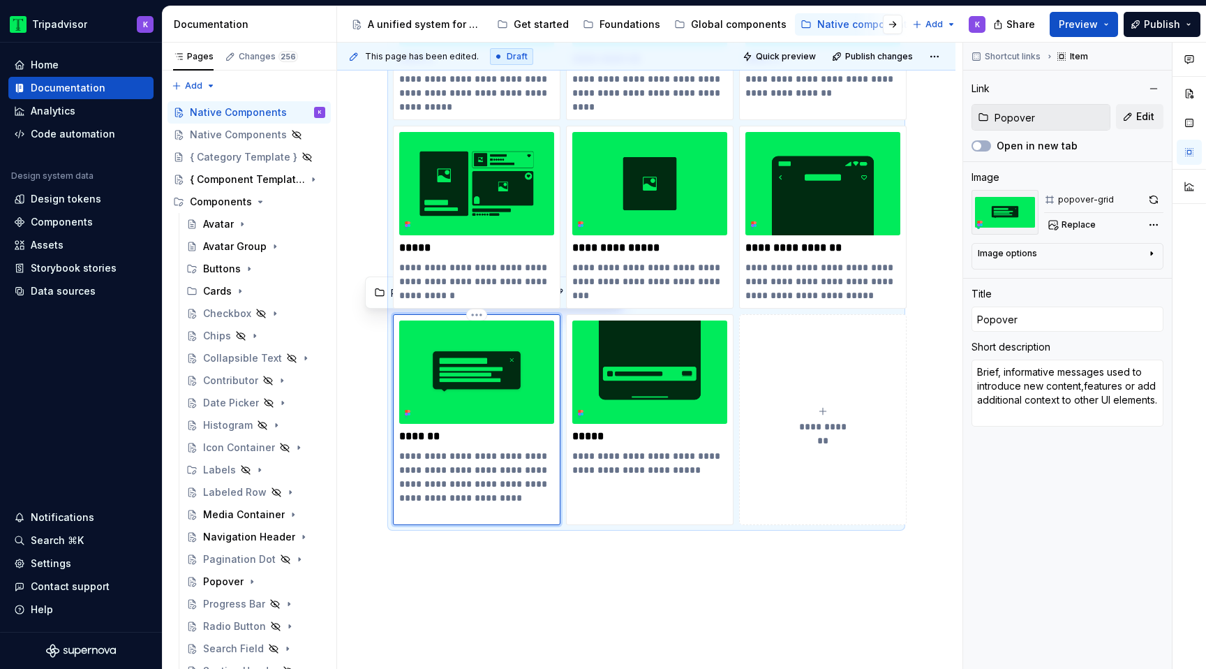
type textarea "Brief, informative messages used to introduce new content, features or add addi…"
click at [438, 486] on p "**********" at bounding box center [476, 477] width 155 height 56
type textarea "*"
type textarea "Brief, informative messages used to introduce new content, features ,or add add…"
type textarea "*"
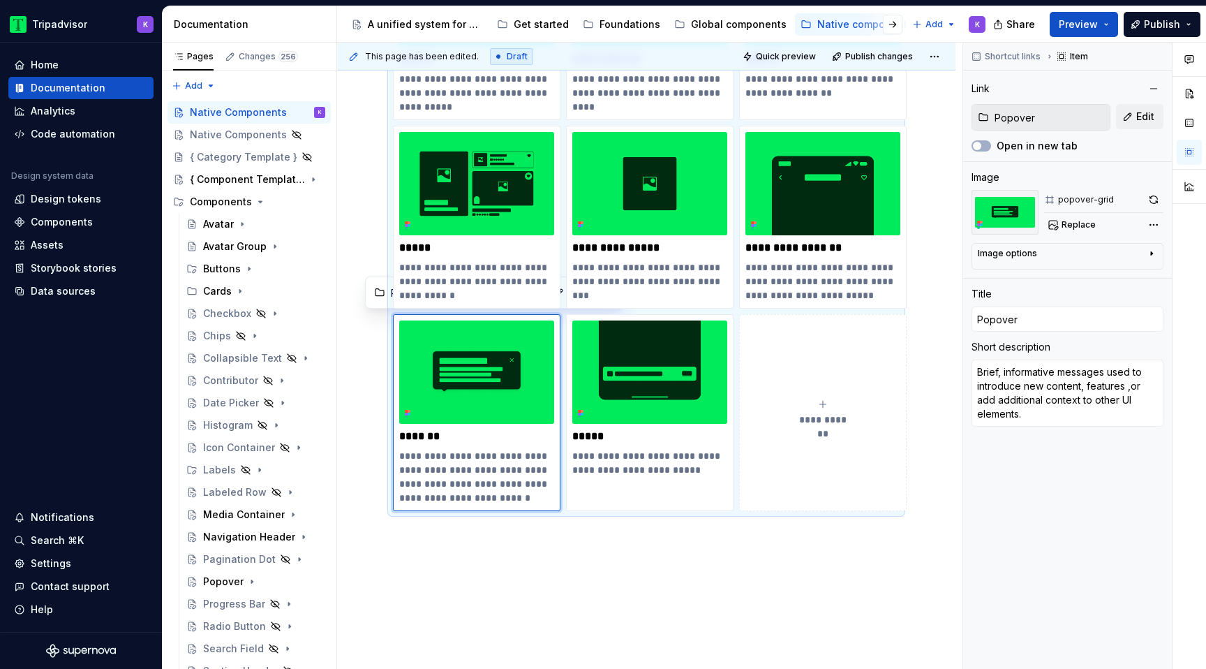
type textarea "Brief, informative messages used to introduce new content, features or add addi…"
type textarea "*"
type textarea "Brief, informative messages used to introduce new content, featuresor add addit…"
type textarea "*"
type textarea "Brief, informative messages used to introduce new content, featuresmor add addi…"
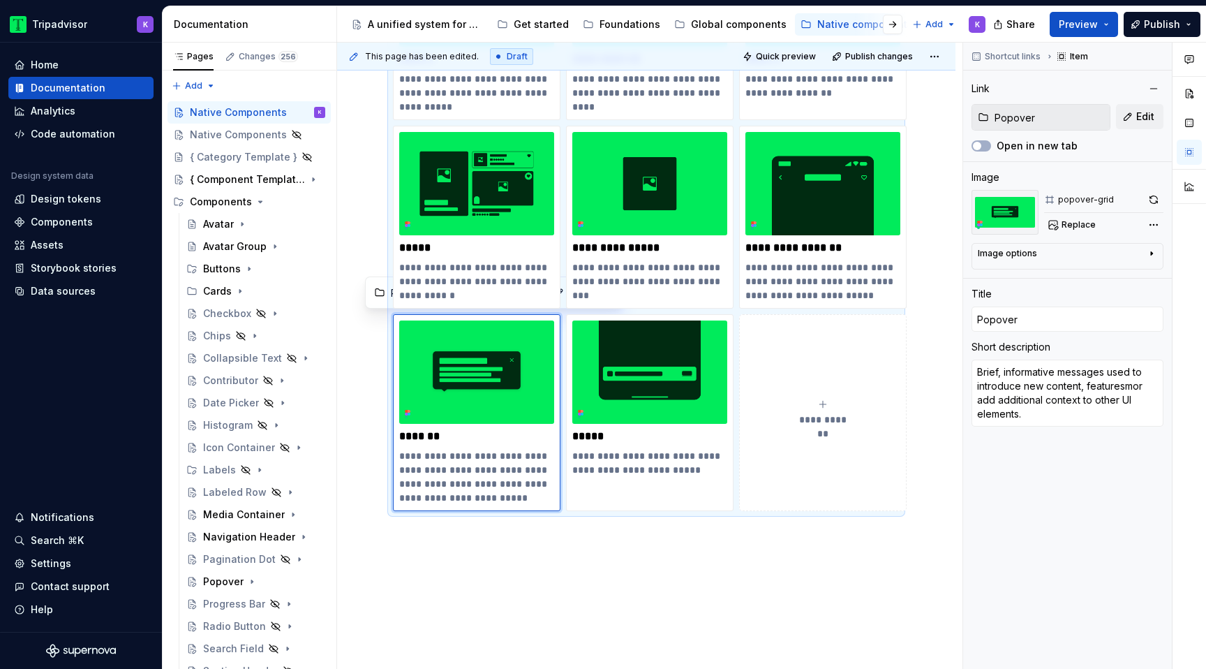
type textarea "*"
type textarea "Brief, informative messages used to introduce new content, featuresor add addit…"
type textarea "*"
type textarea "Brief, informative messages used to introduce new content, features,or add addi…"
type textarea "*"
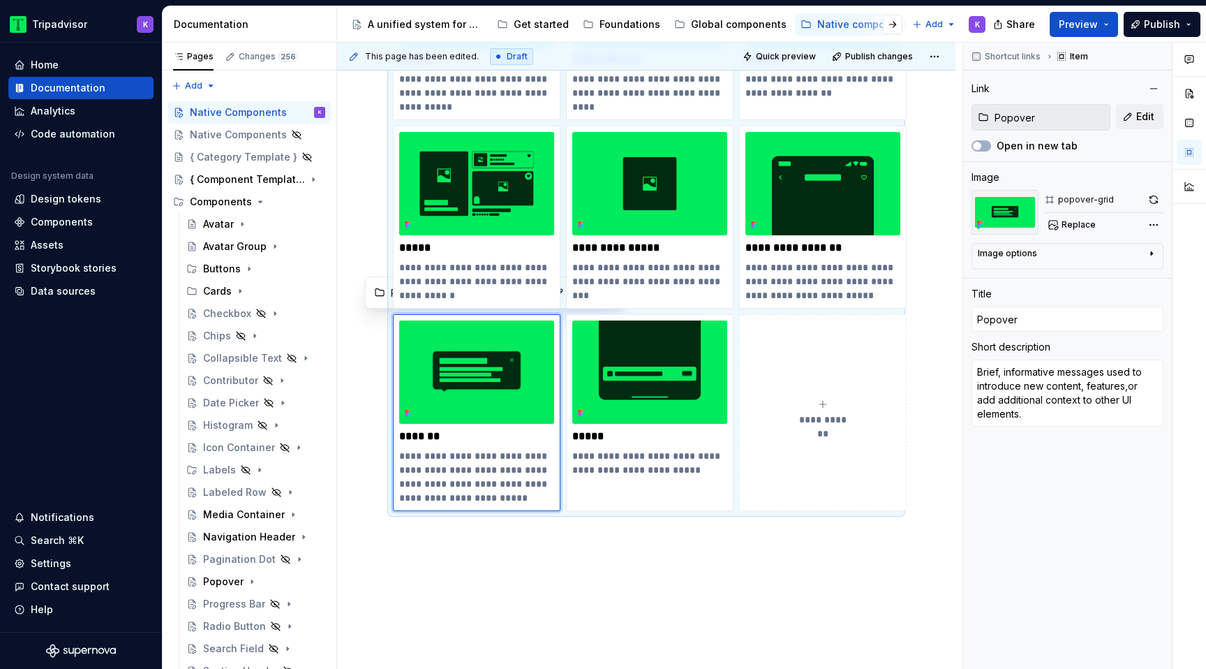
type textarea "Brief, informative messages used to introduce new content, features, or add add…"
click at [533, 600] on div "**********" at bounding box center [646, 274] width 507 height 674
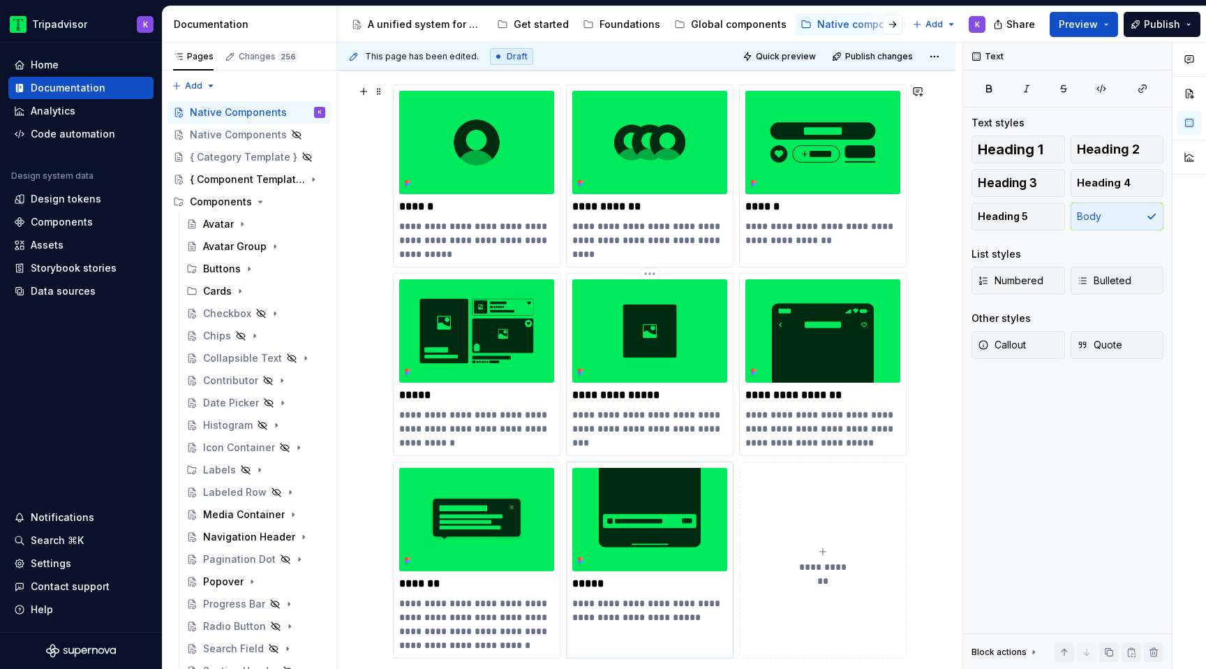
scroll to position [201, 0]
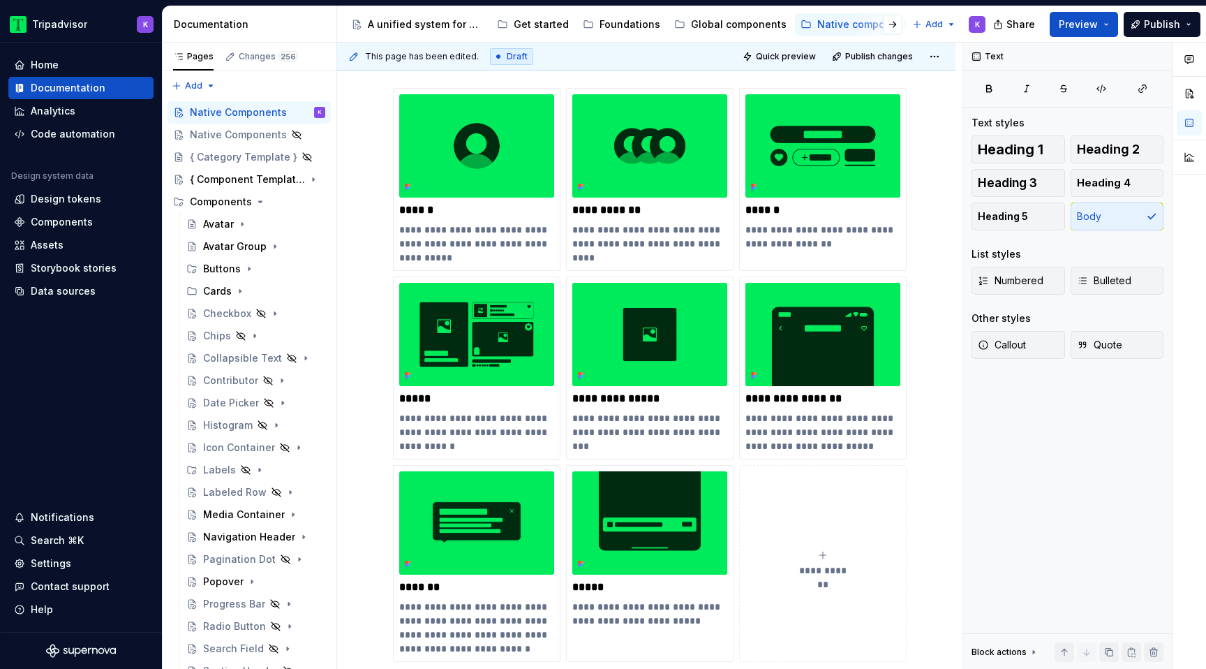
type textarea "*"
